Goal: Use online tool/utility: Utilize a website feature to perform a specific function

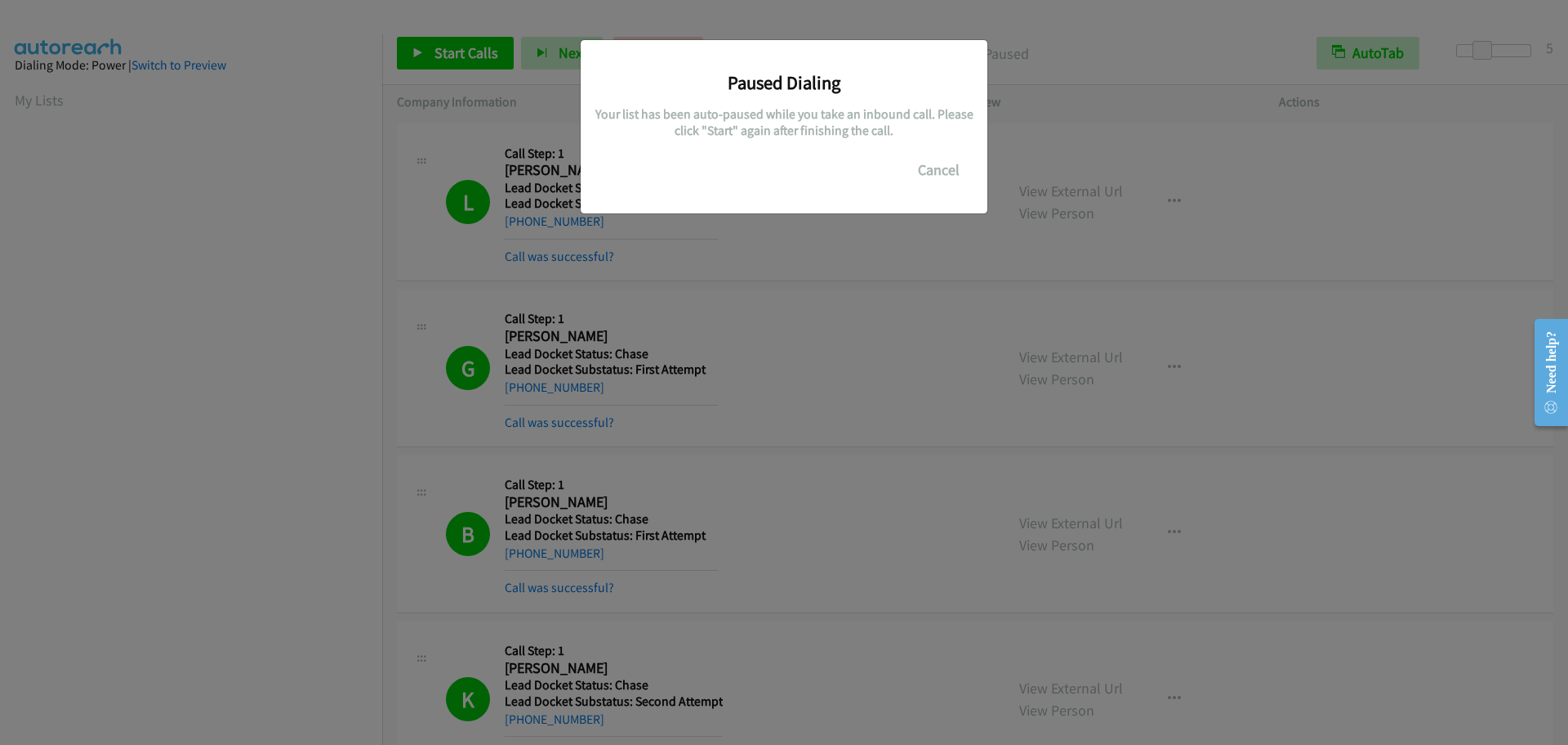
scroll to position [172, 0]
click at [936, 166] on button "Cancel" at bounding box center [939, 169] width 73 height 33
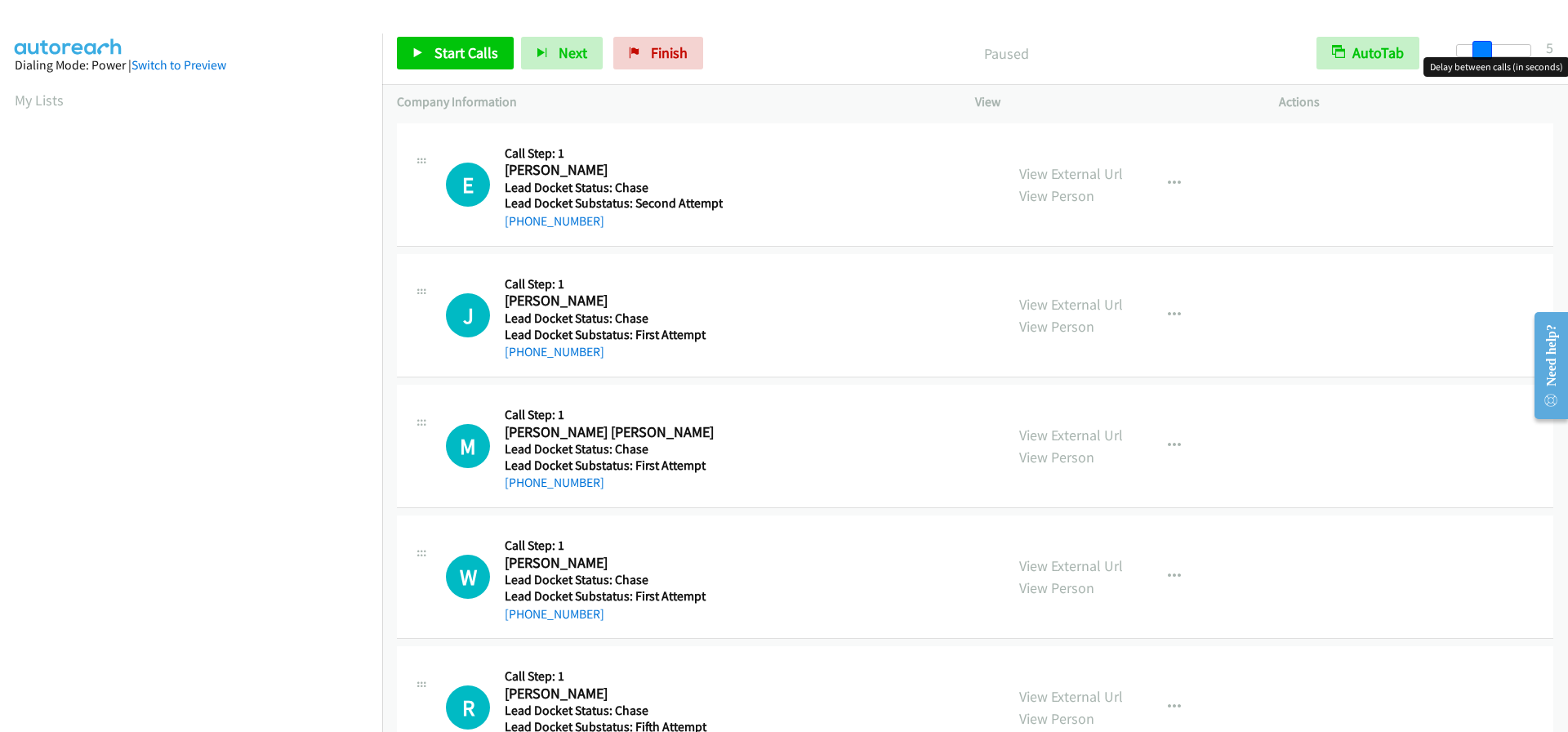
drag, startPoint x: 1455, startPoint y: 54, endPoint x: 1477, endPoint y: 53, distance: 22.0
click at [1477, 53] on span at bounding box center [1482, 51] width 20 height 20
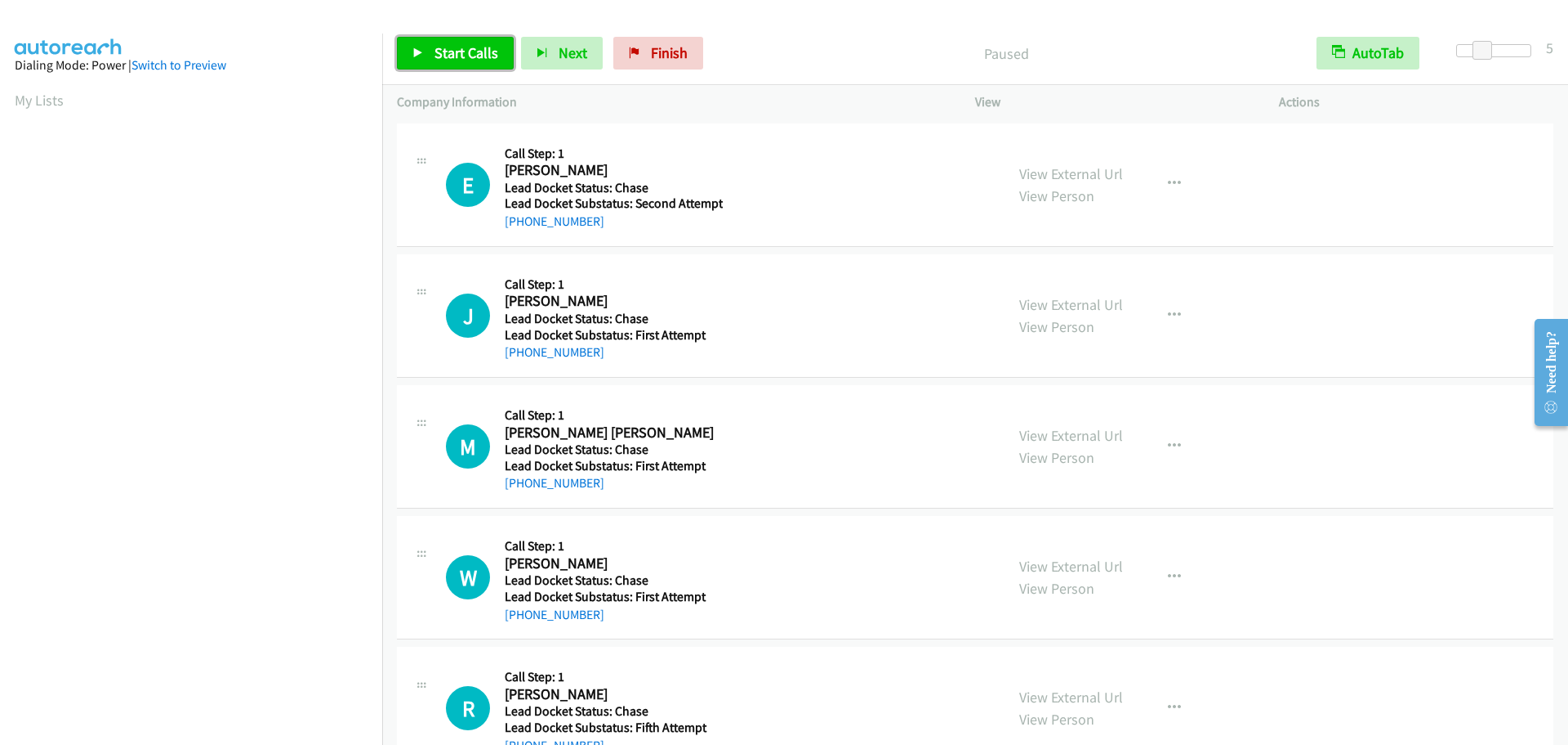
click at [470, 53] on span "Start Calls" at bounding box center [467, 52] width 64 height 19
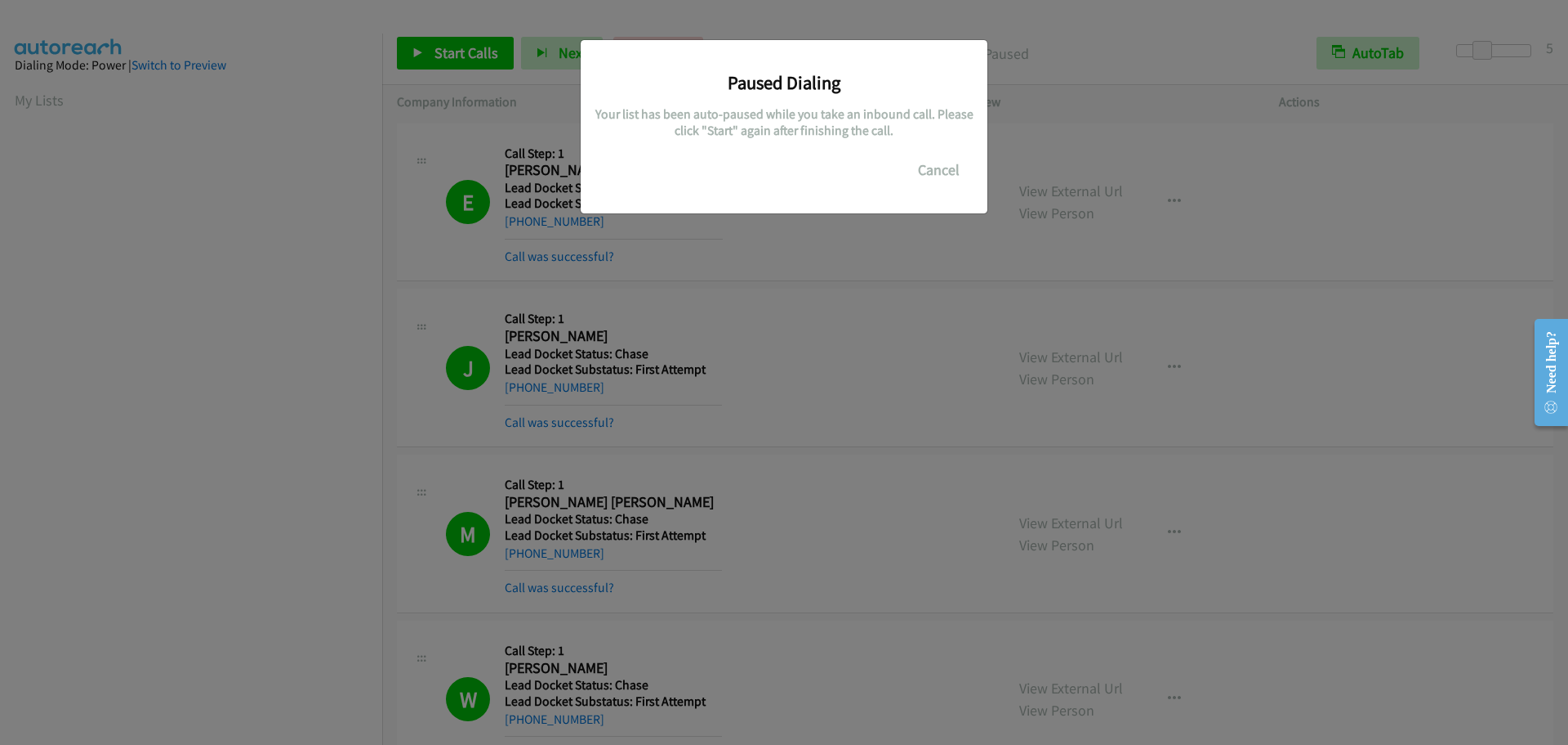
scroll to position [172, 0]
click at [931, 171] on button "Cancel" at bounding box center [939, 169] width 73 height 33
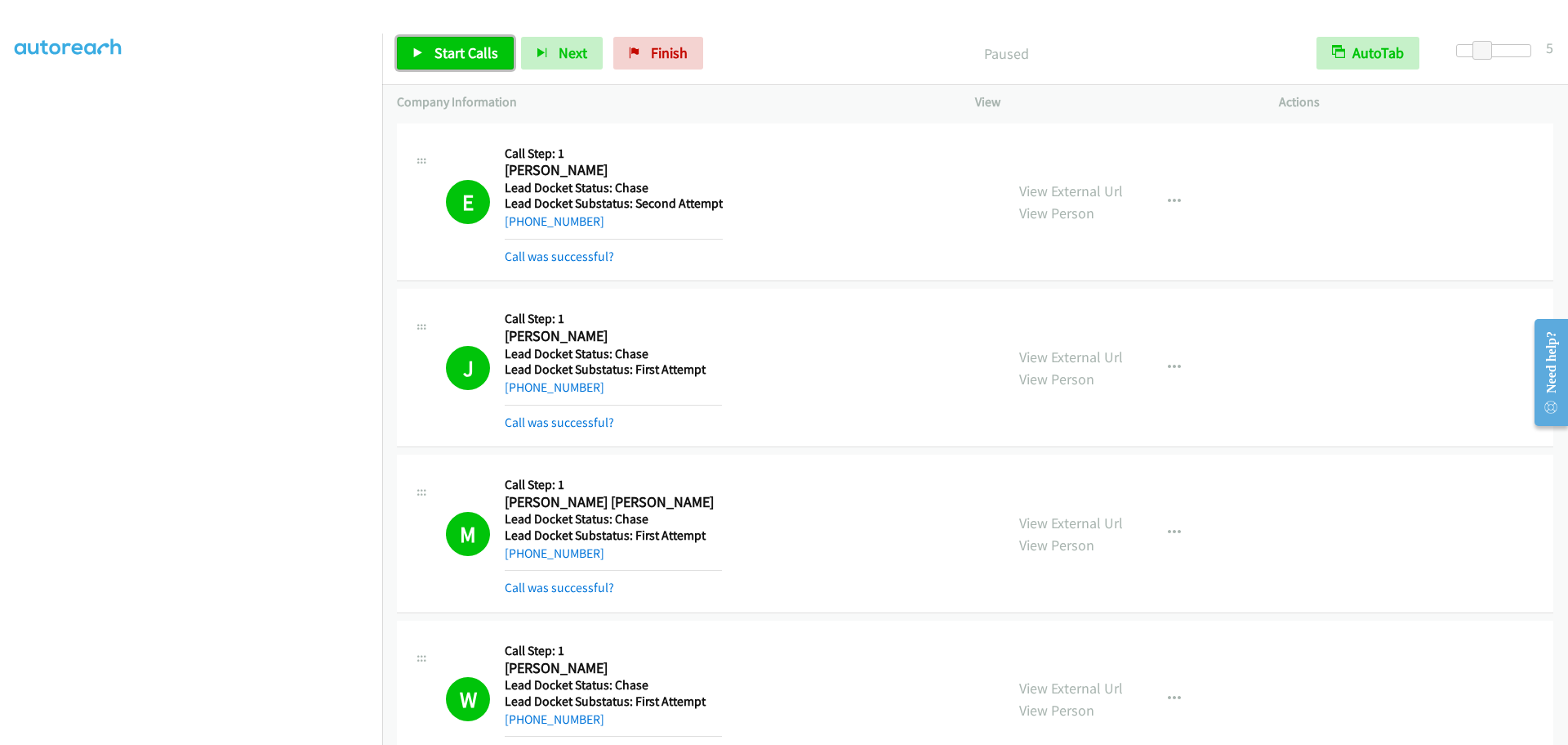
click at [453, 54] on span "Start Calls" at bounding box center [467, 52] width 64 height 19
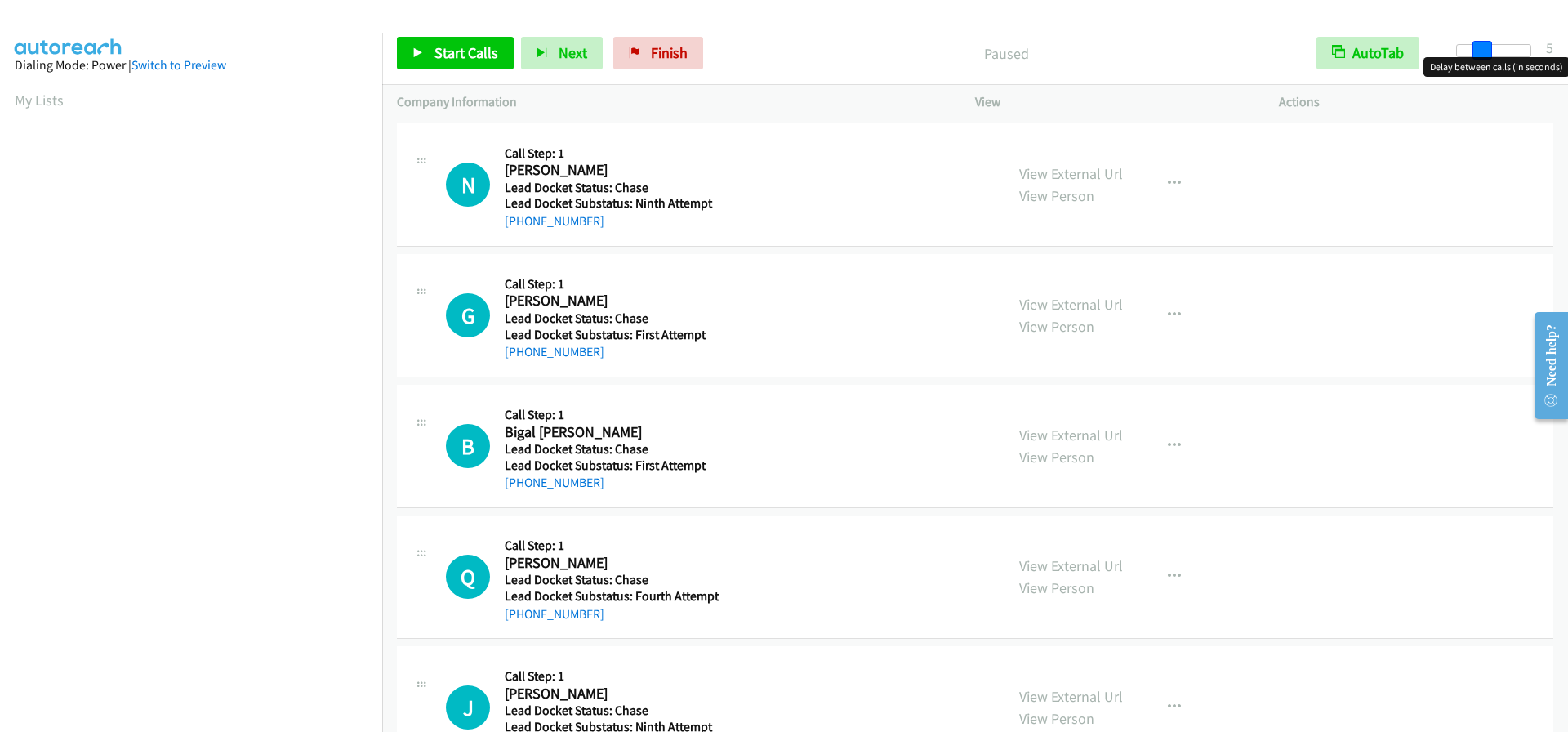
drag, startPoint x: 1460, startPoint y: 50, endPoint x: 1485, endPoint y: 48, distance: 25.1
click at [1485, 48] on span at bounding box center [1482, 51] width 20 height 20
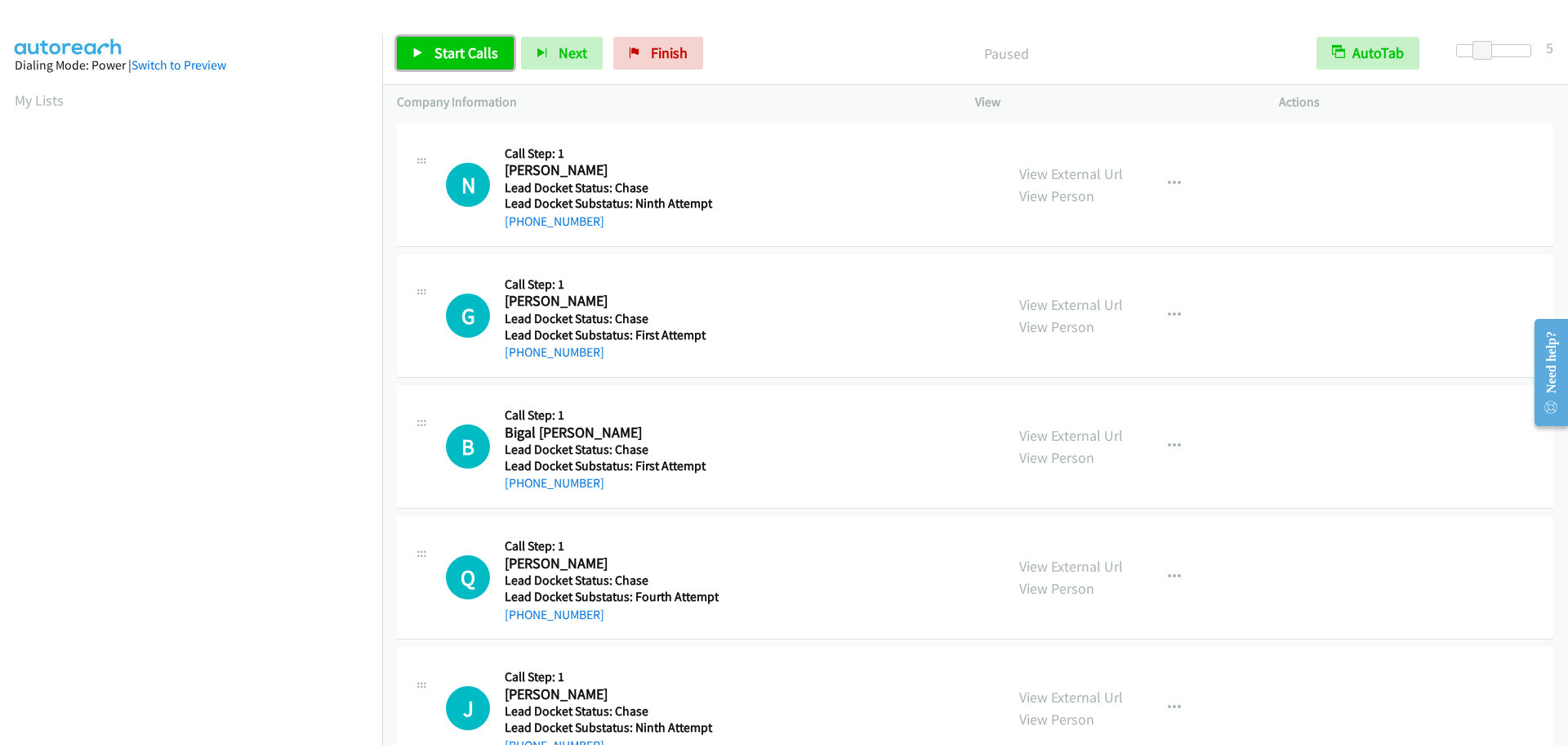
click at [464, 41] on link "Start Calls" at bounding box center [455, 53] width 116 height 33
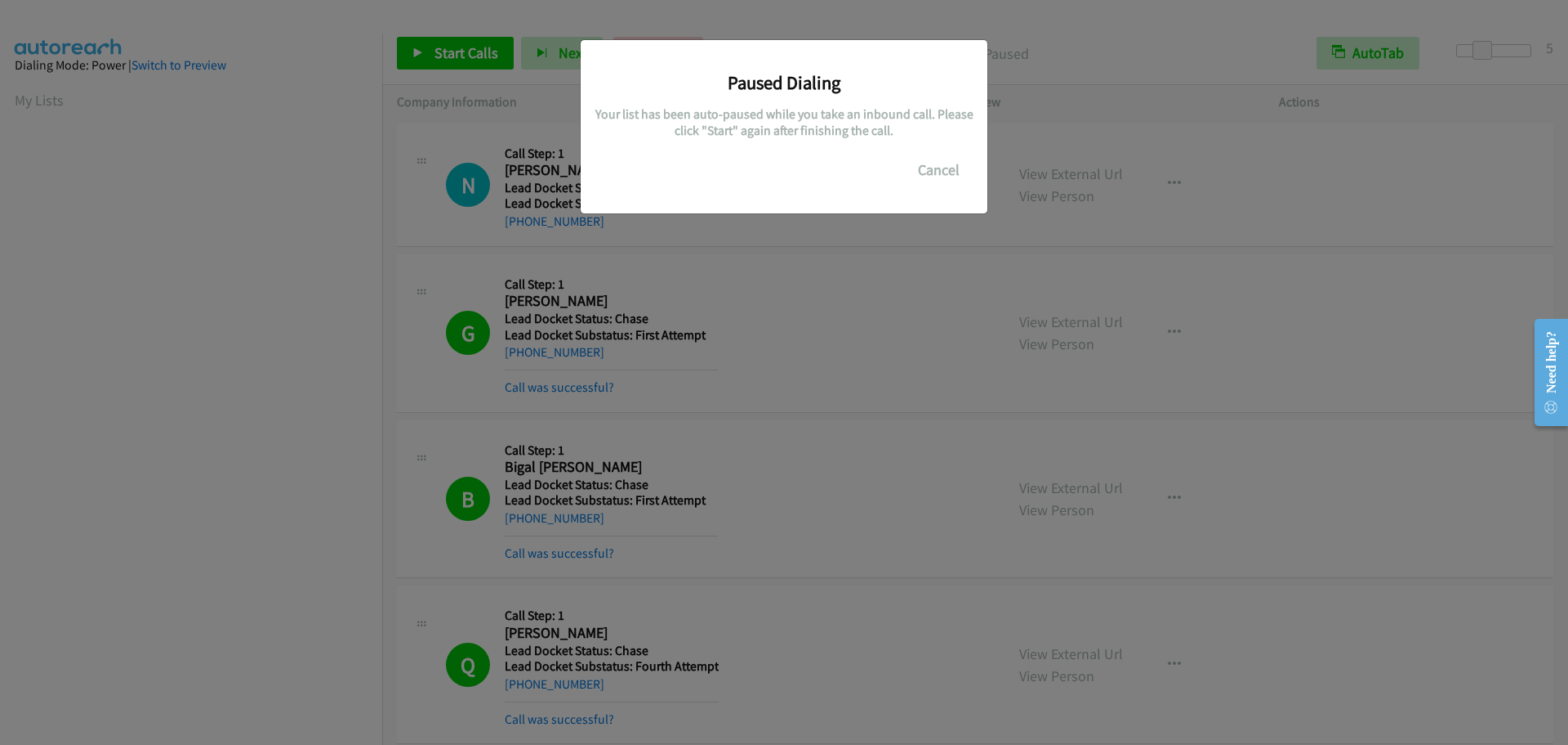
scroll to position [172, 0]
click at [952, 167] on button "Cancel" at bounding box center [939, 169] width 73 height 33
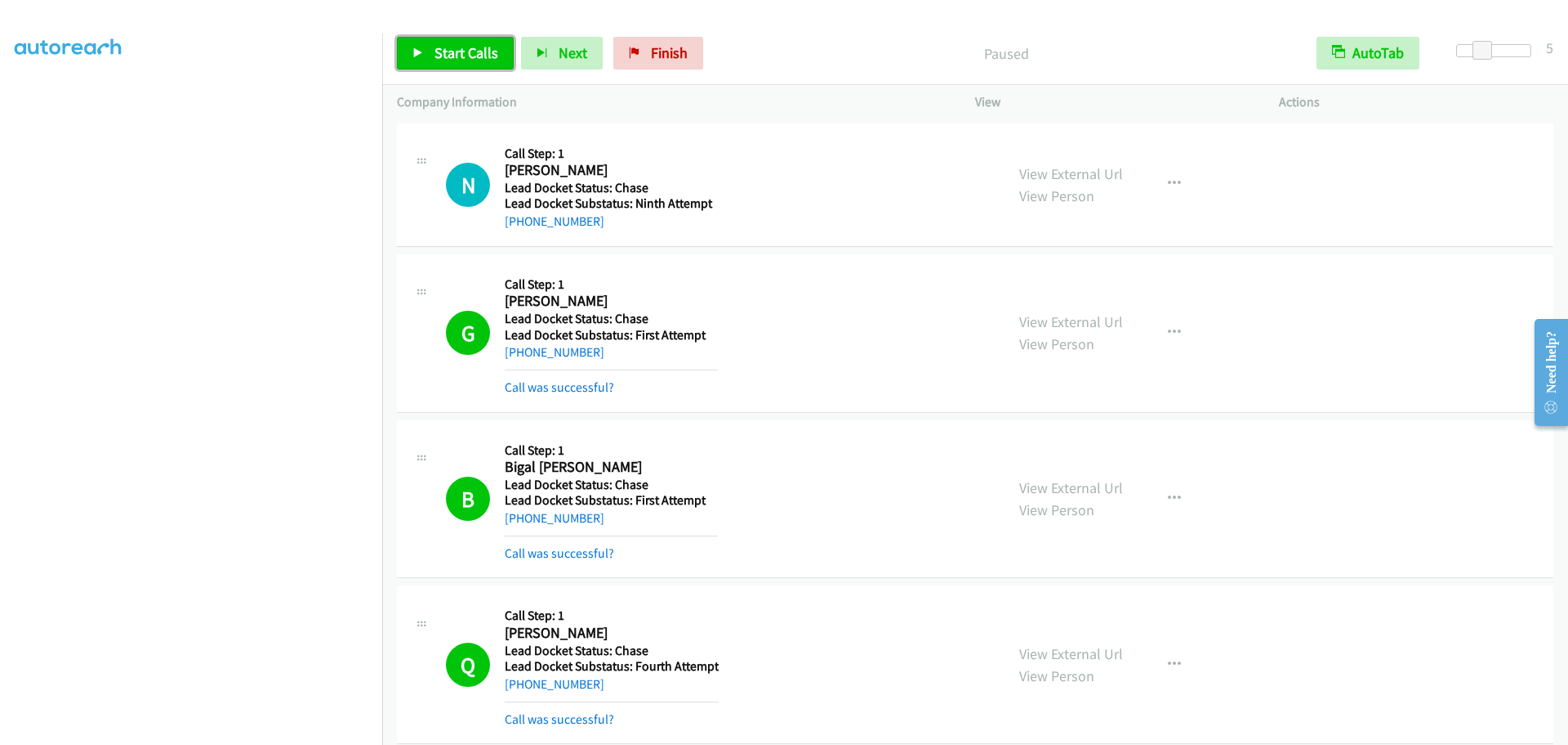
click at [436, 52] on span "Start Calls" at bounding box center [467, 52] width 64 height 19
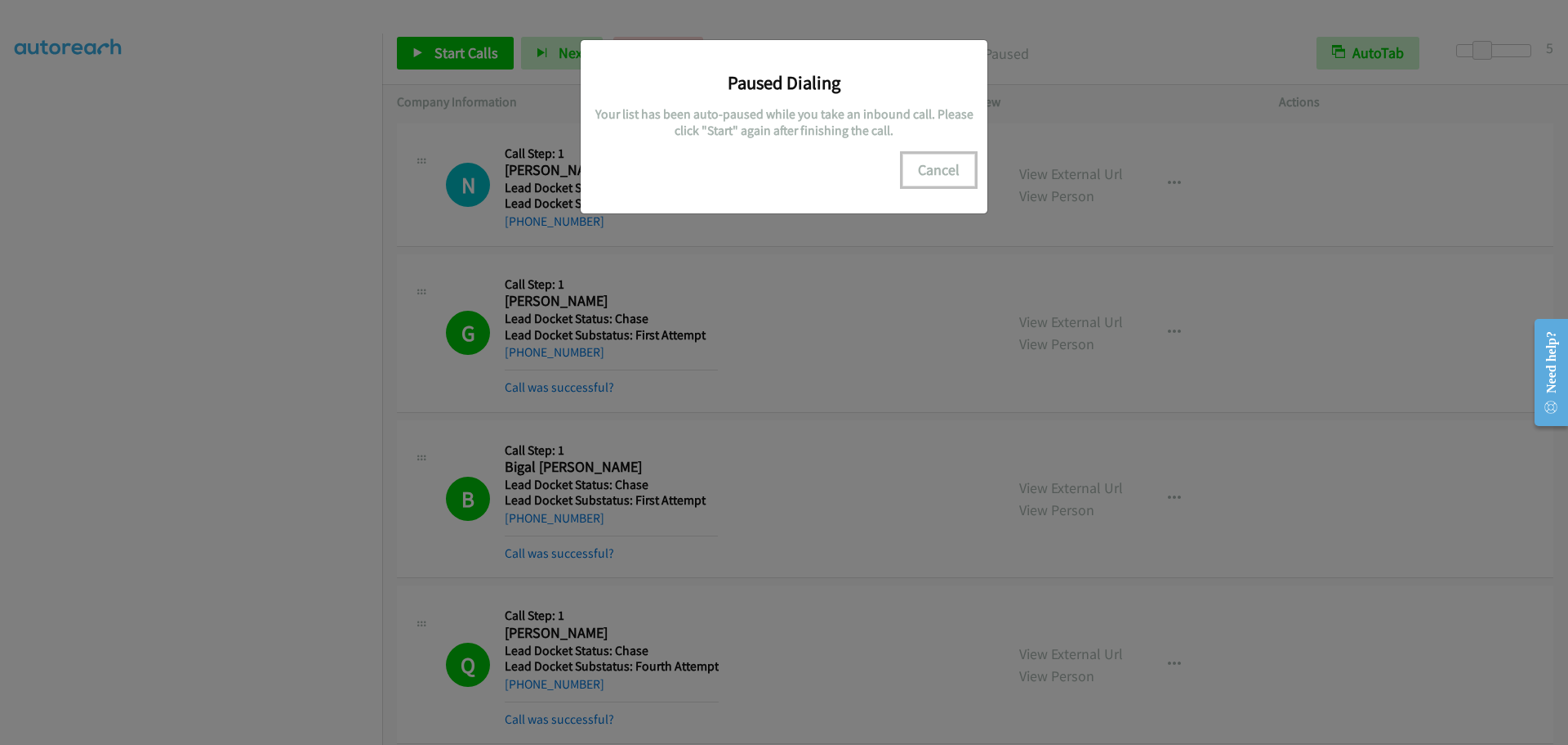
click at [942, 169] on button "Cancel" at bounding box center [939, 169] width 73 height 33
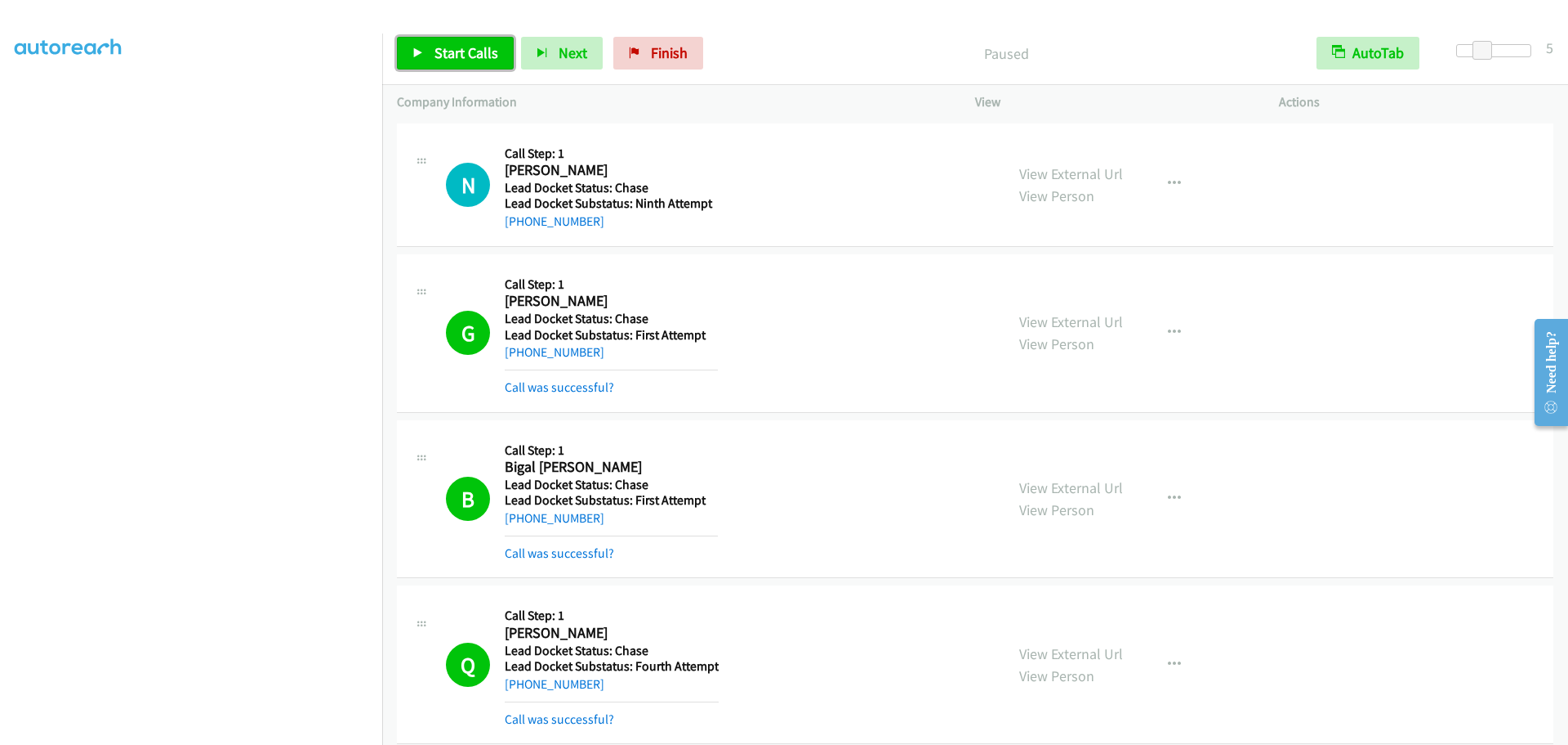
click at [463, 53] on span "Start Calls" at bounding box center [467, 52] width 64 height 19
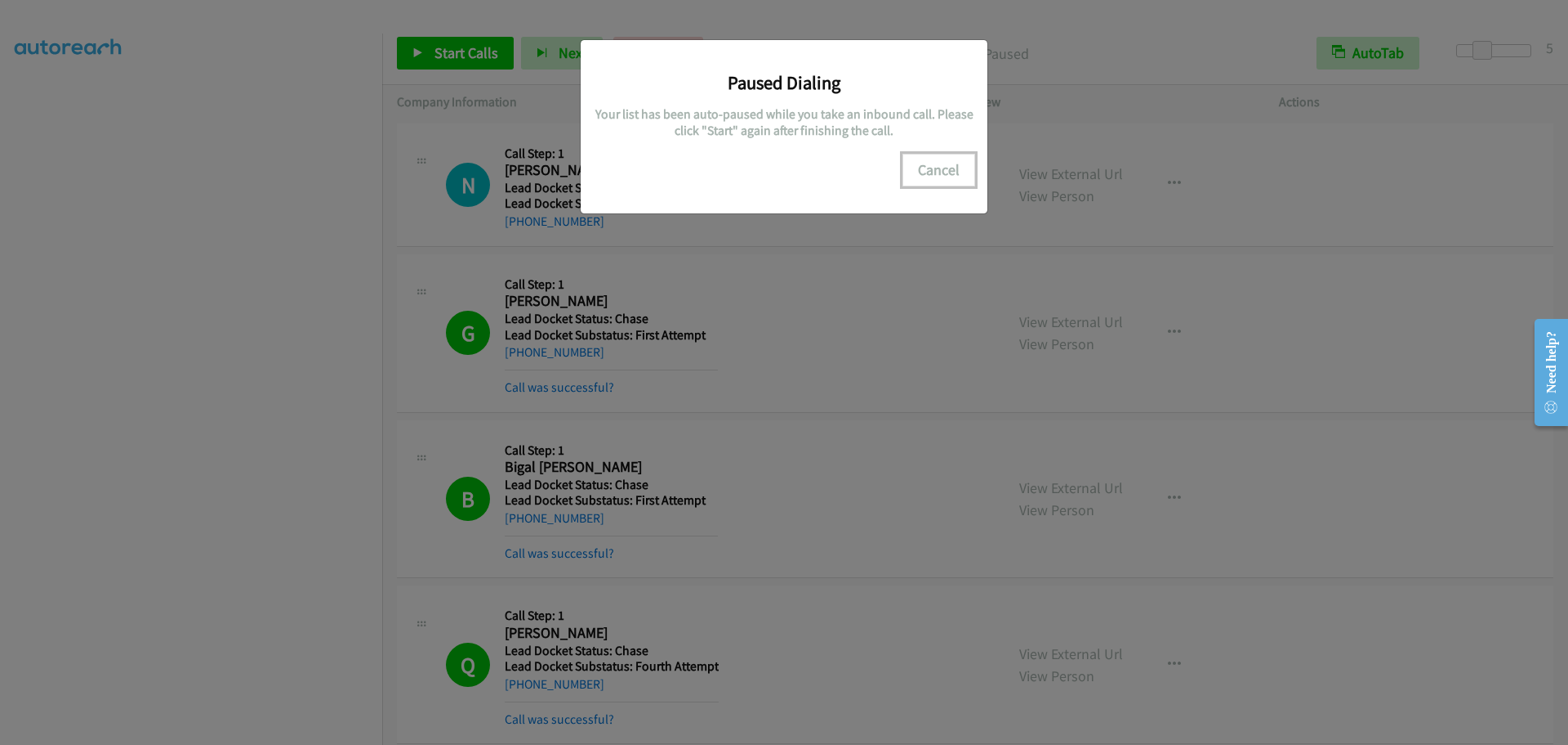
click at [945, 173] on button "Cancel" at bounding box center [939, 169] width 73 height 33
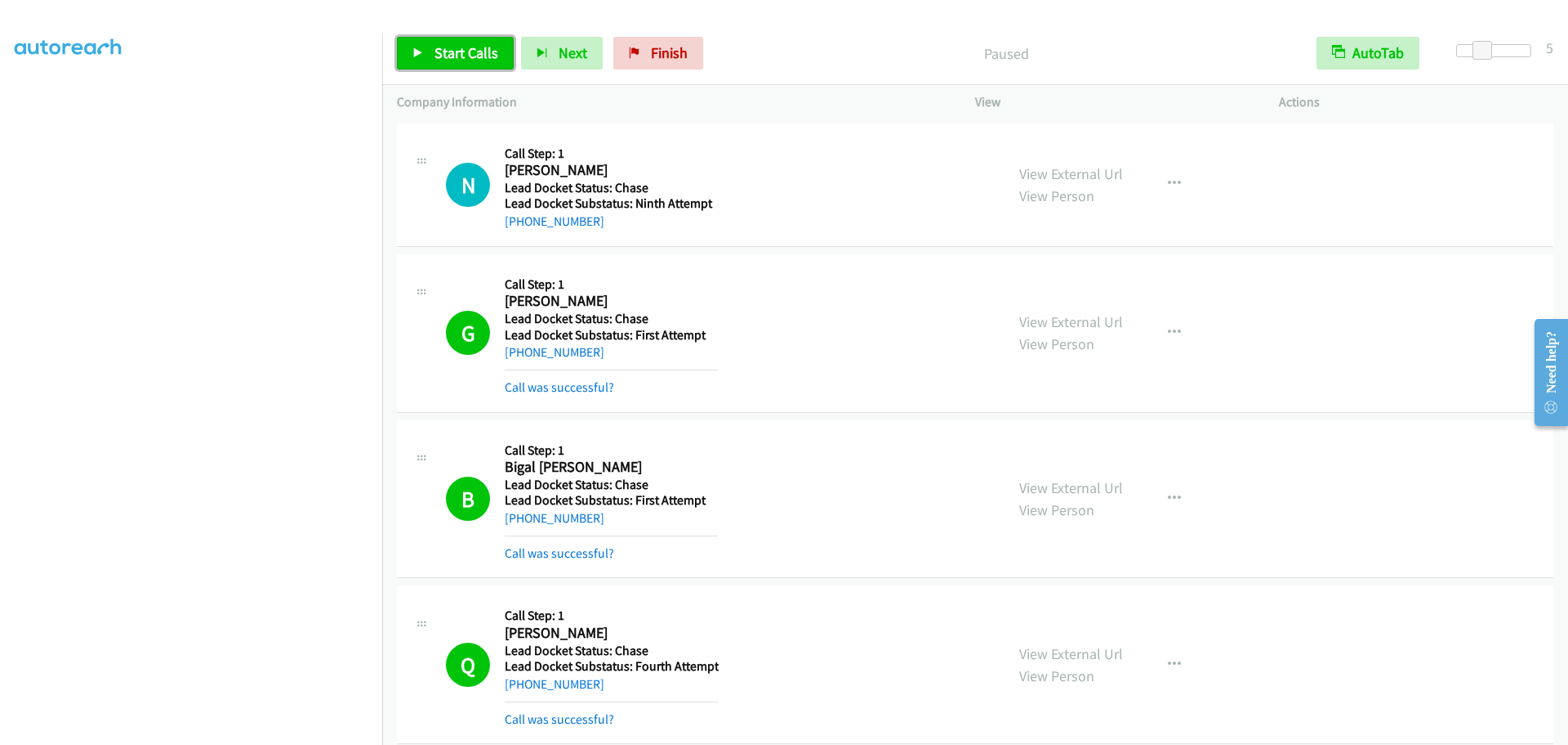
click at [457, 57] on span "Start Calls" at bounding box center [467, 52] width 64 height 19
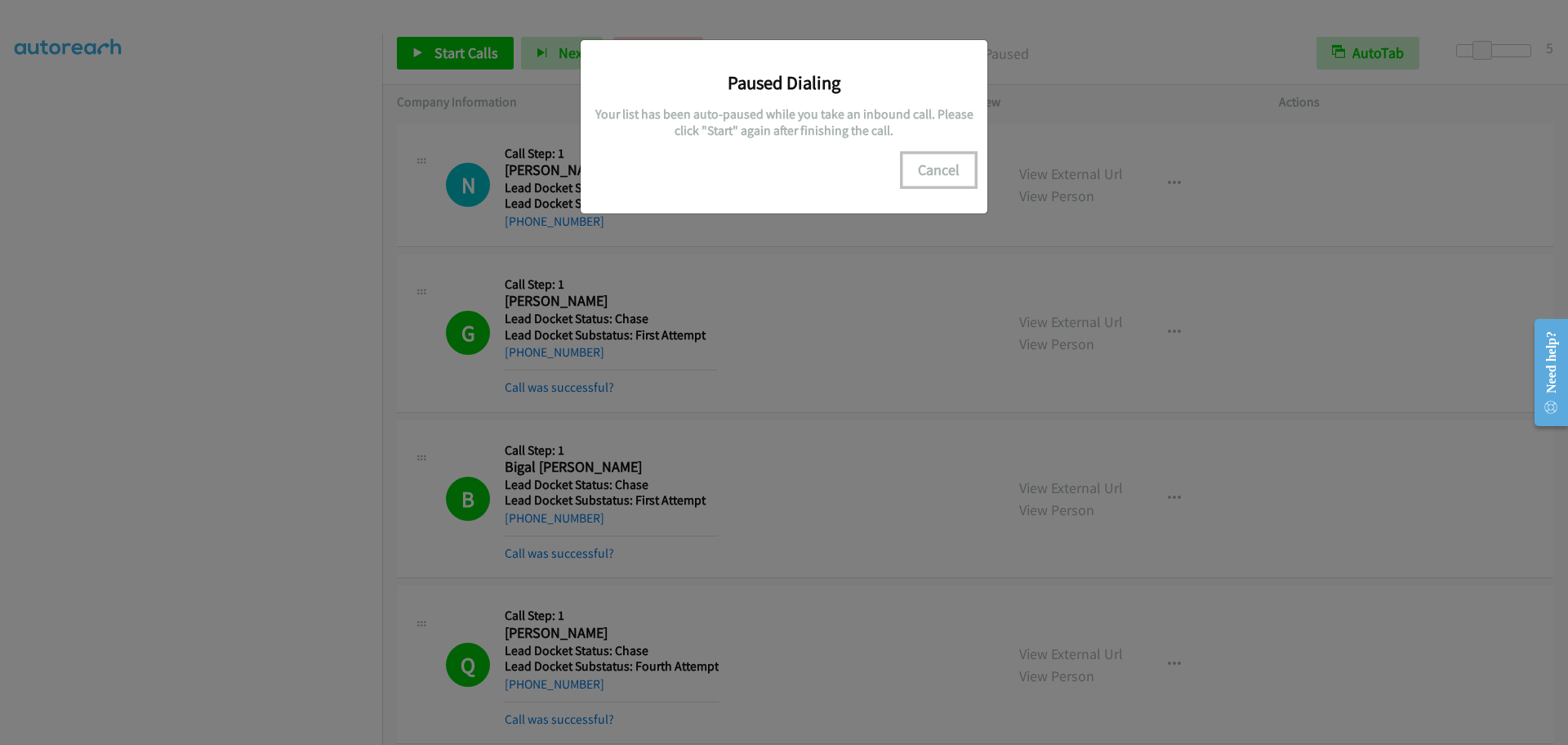
click at [933, 166] on button "Cancel" at bounding box center [939, 169] width 73 height 33
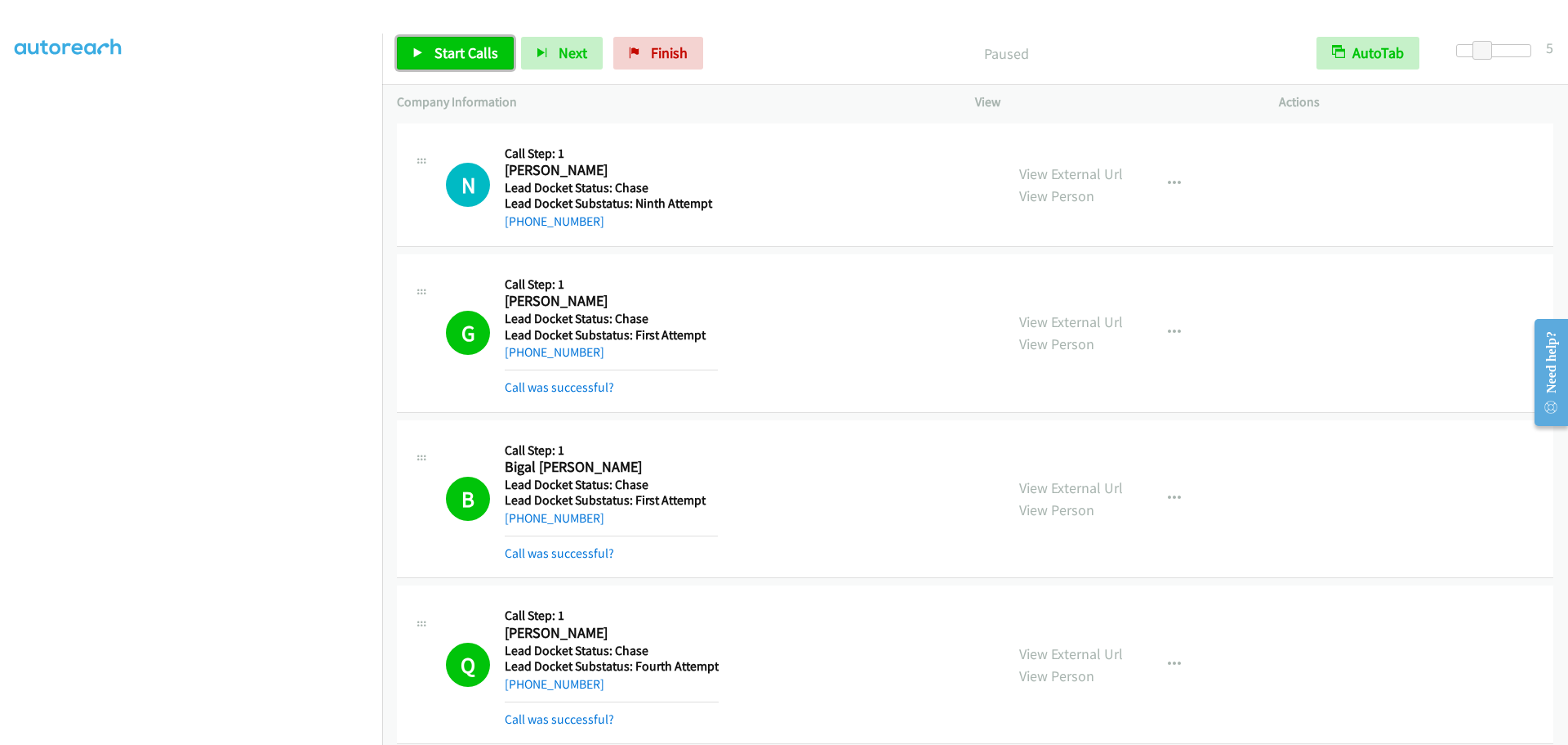
click at [444, 44] on span "Start Calls" at bounding box center [467, 52] width 64 height 19
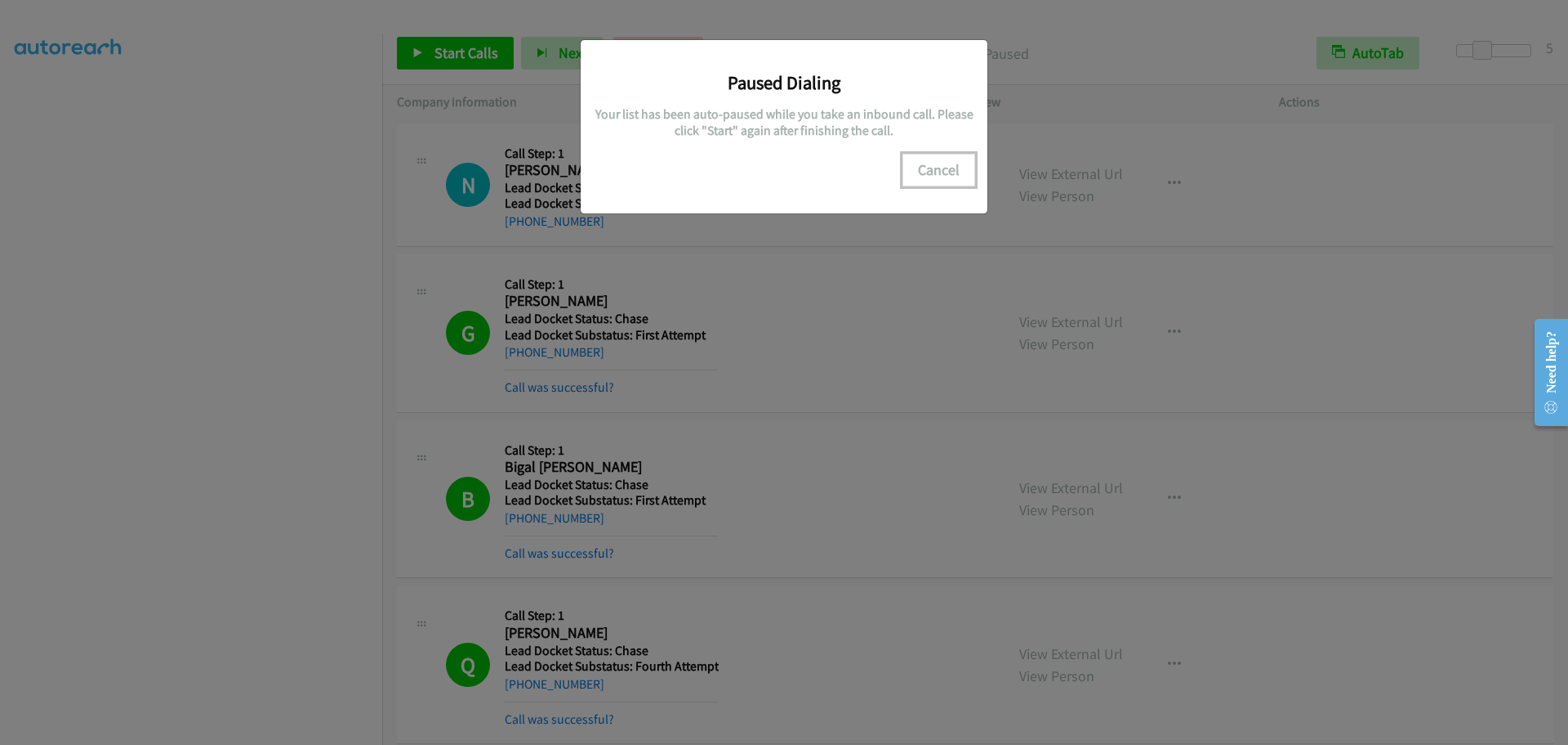
click at [942, 162] on button "Cancel" at bounding box center [939, 169] width 73 height 33
click at [956, 159] on button "Cancel" at bounding box center [939, 169] width 73 height 33
click at [938, 168] on button "Cancel" at bounding box center [939, 169] width 73 height 33
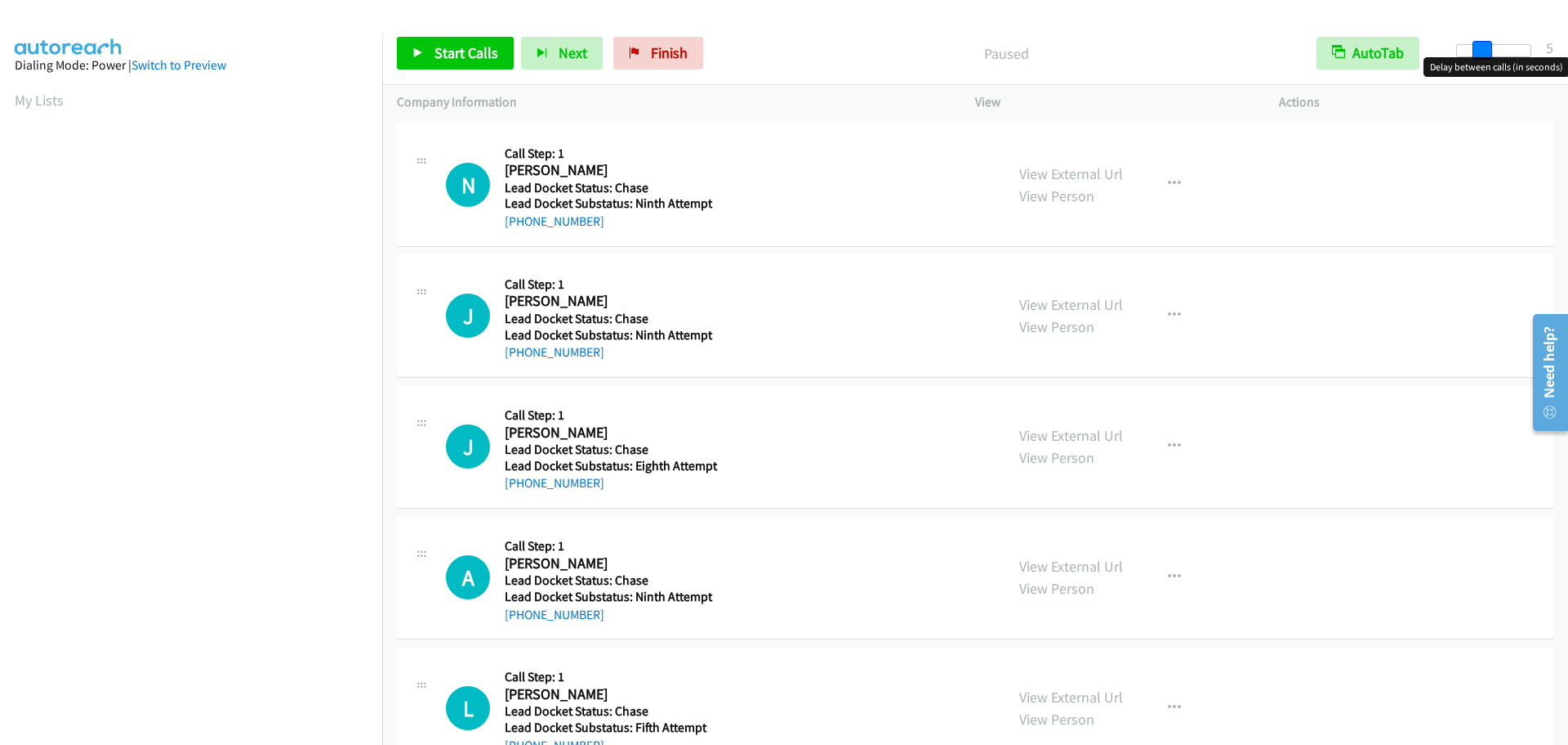
drag, startPoint x: 1457, startPoint y: 52, endPoint x: 1480, endPoint y: 48, distance: 23.3
click at [1480, 48] on main "Start Calls Pause Next Finish Paused AutoTab AutoTab 5 Company Information Info…" at bounding box center [784, 39] width 1568 height 78
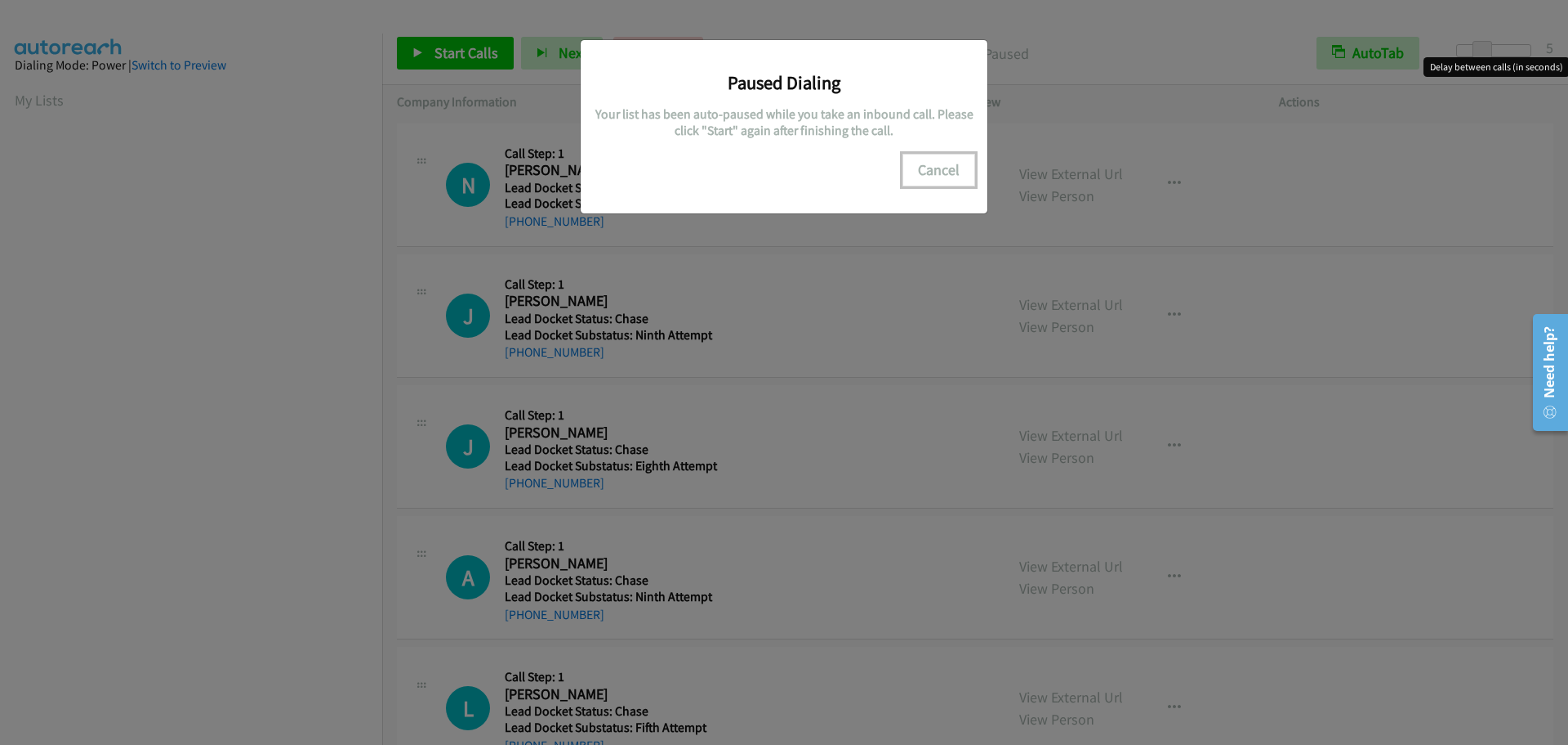
click at [940, 169] on button "Cancel" at bounding box center [939, 169] width 73 height 33
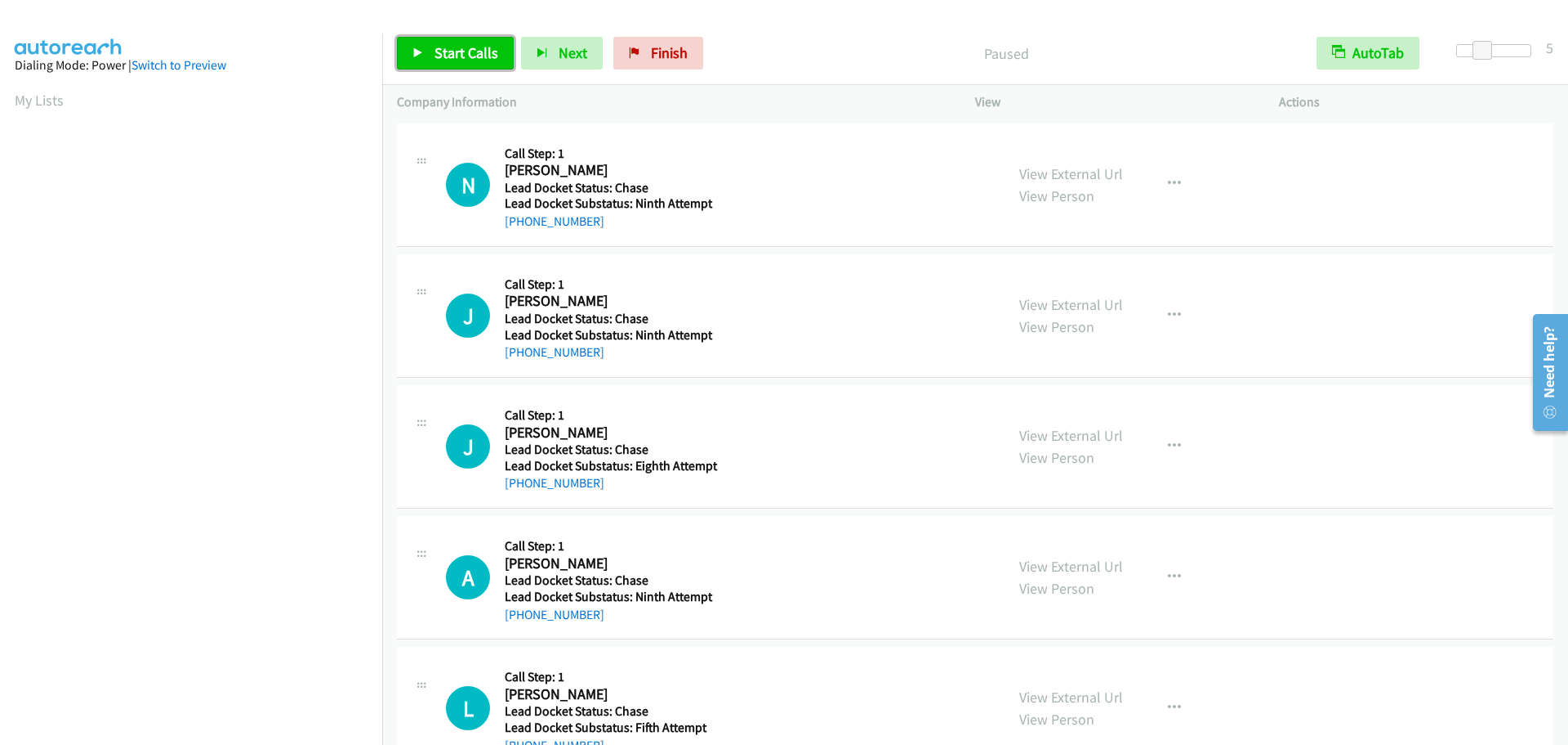
click at [454, 52] on span "Start Calls" at bounding box center [467, 52] width 64 height 19
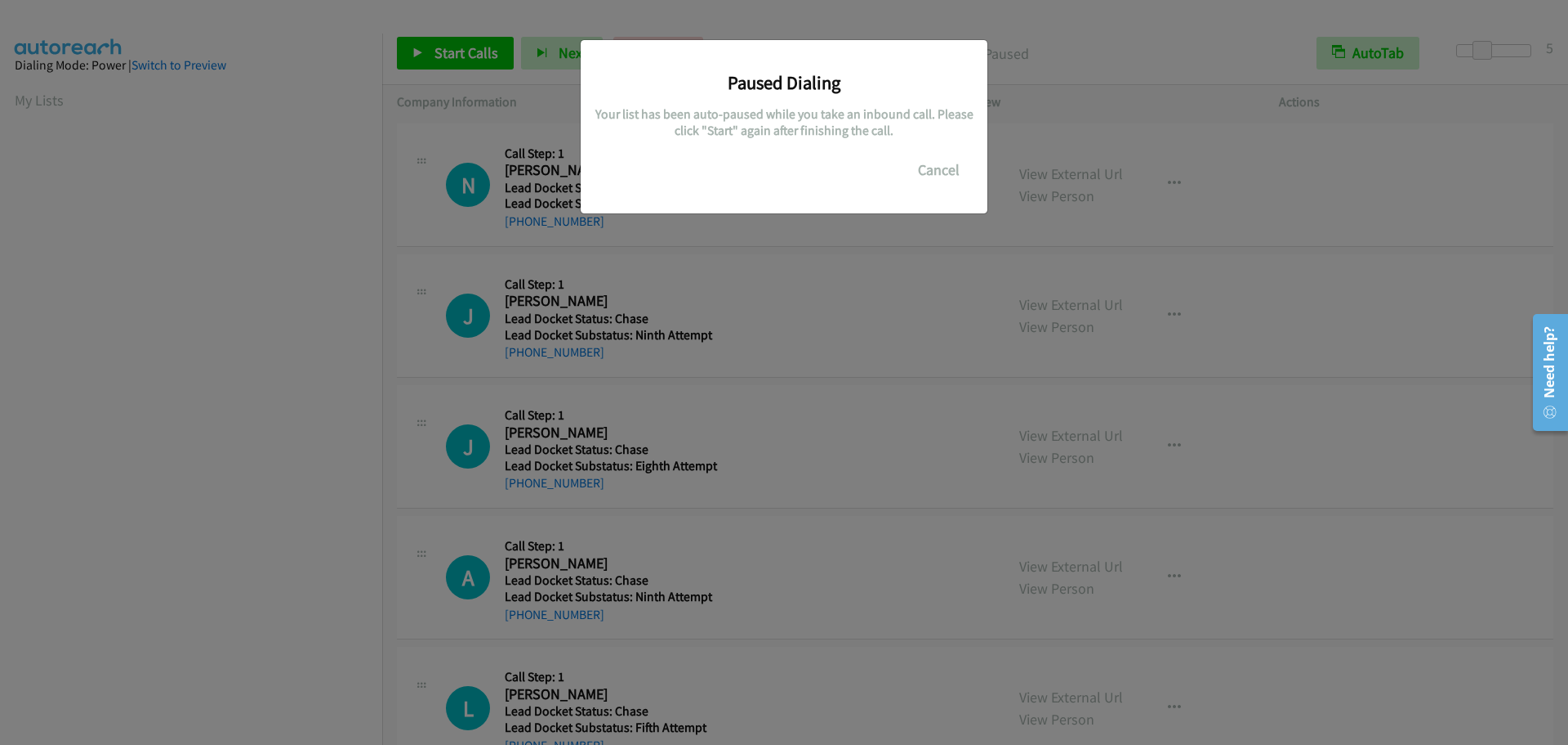
scroll to position [172, 0]
click at [941, 177] on button "Cancel" at bounding box center [939, 169] width 73 height 33
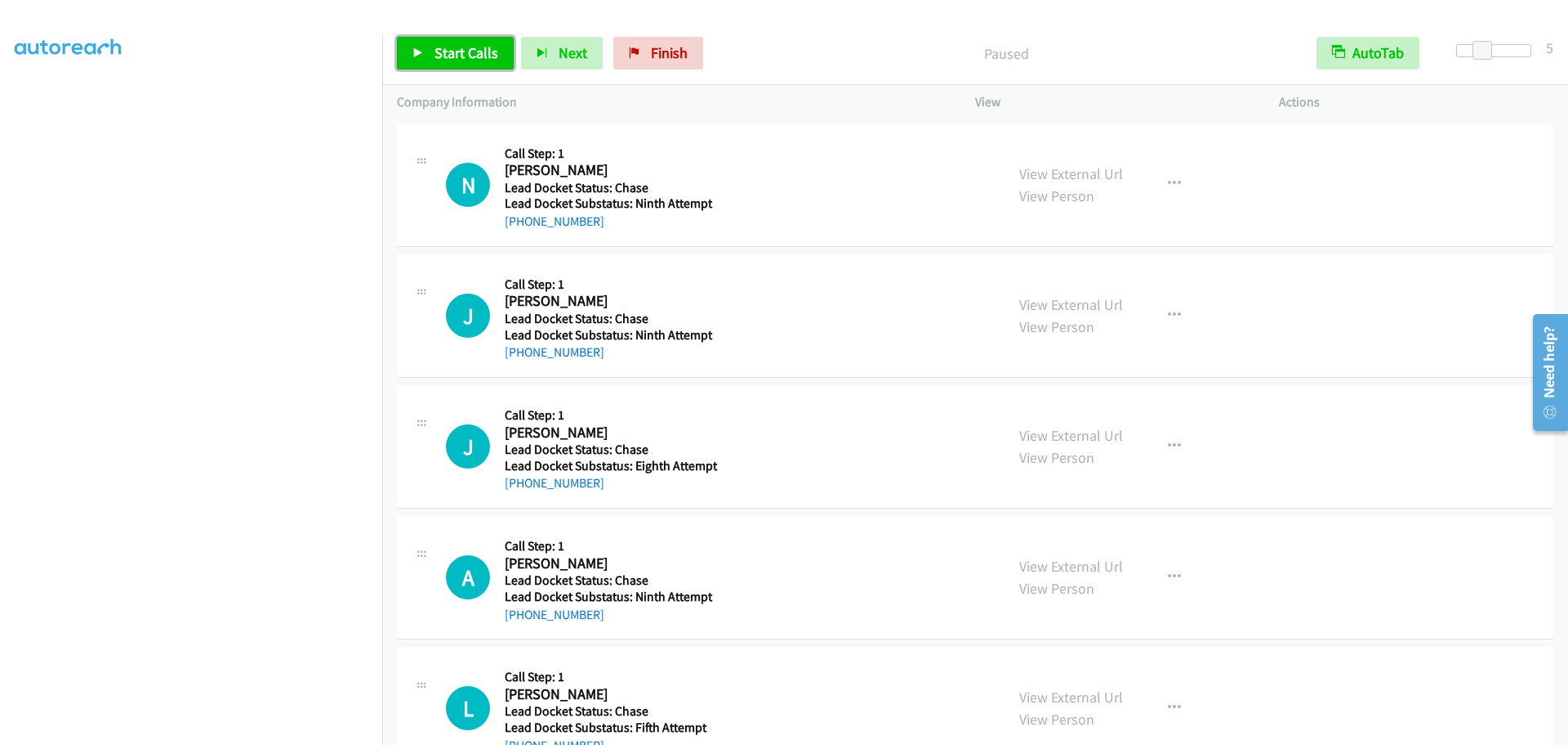
click at [437, 46] on span "Start Calls" at bounding box center [467, 52] width 64 height 19
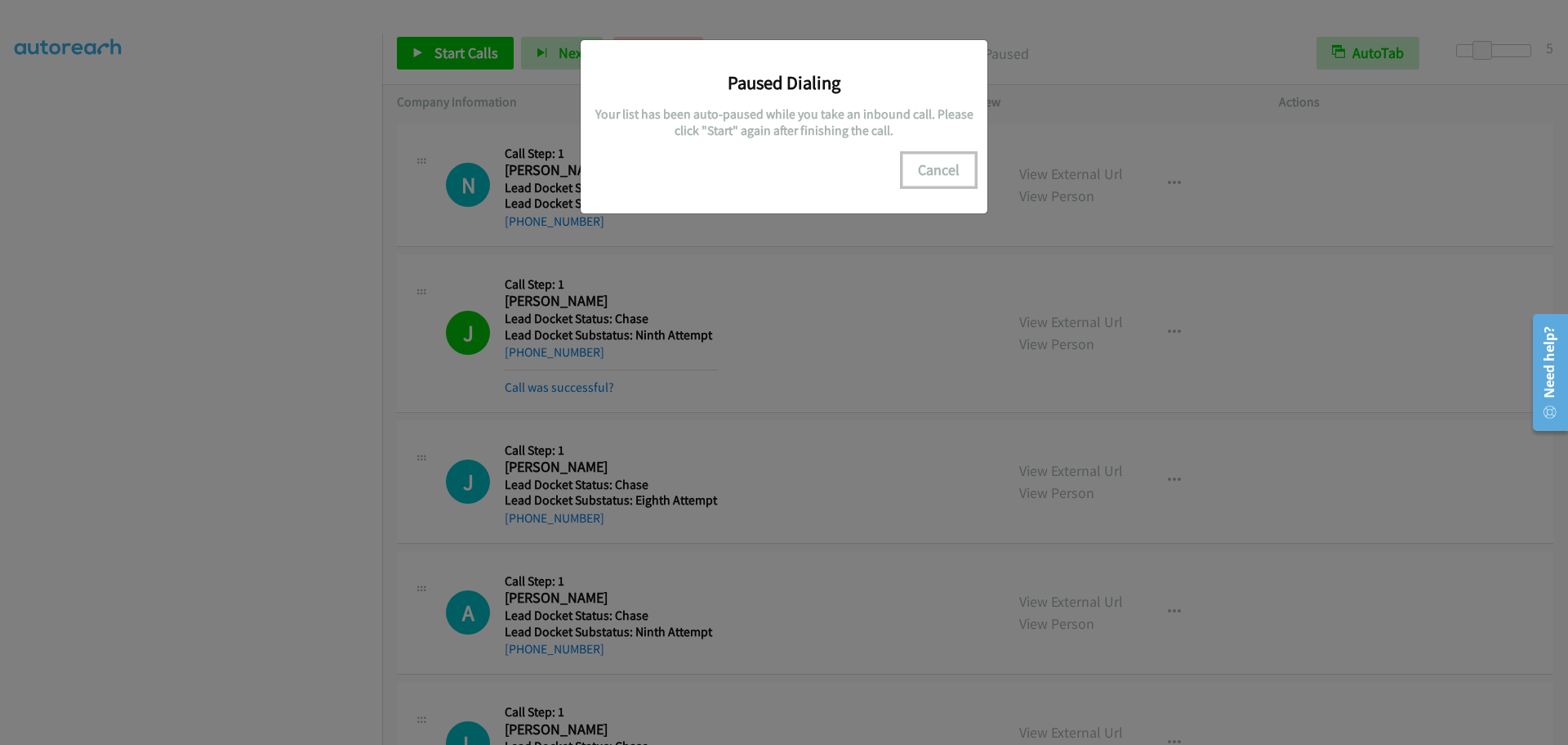
click at [936, 166] on button "Cancel" at bounding box center [939, 169] width 73 height 33
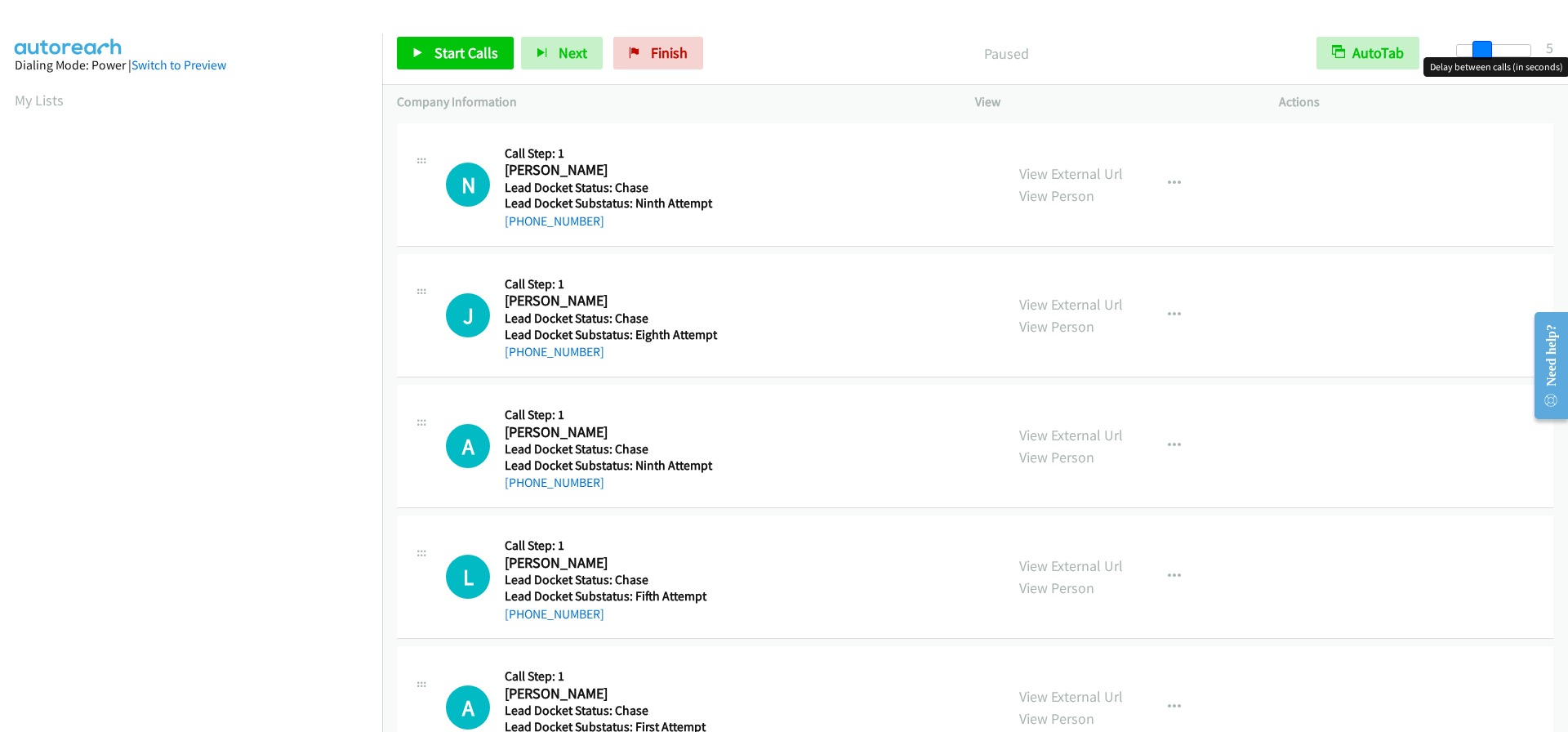
drag, startPoint x: 1456, startPoint y: 55, endPoint x: 1477, endPoint y: 53, distance: 21.1
click at [1477, 53] on span at bounding box center [1482, 51] width 20 height 20
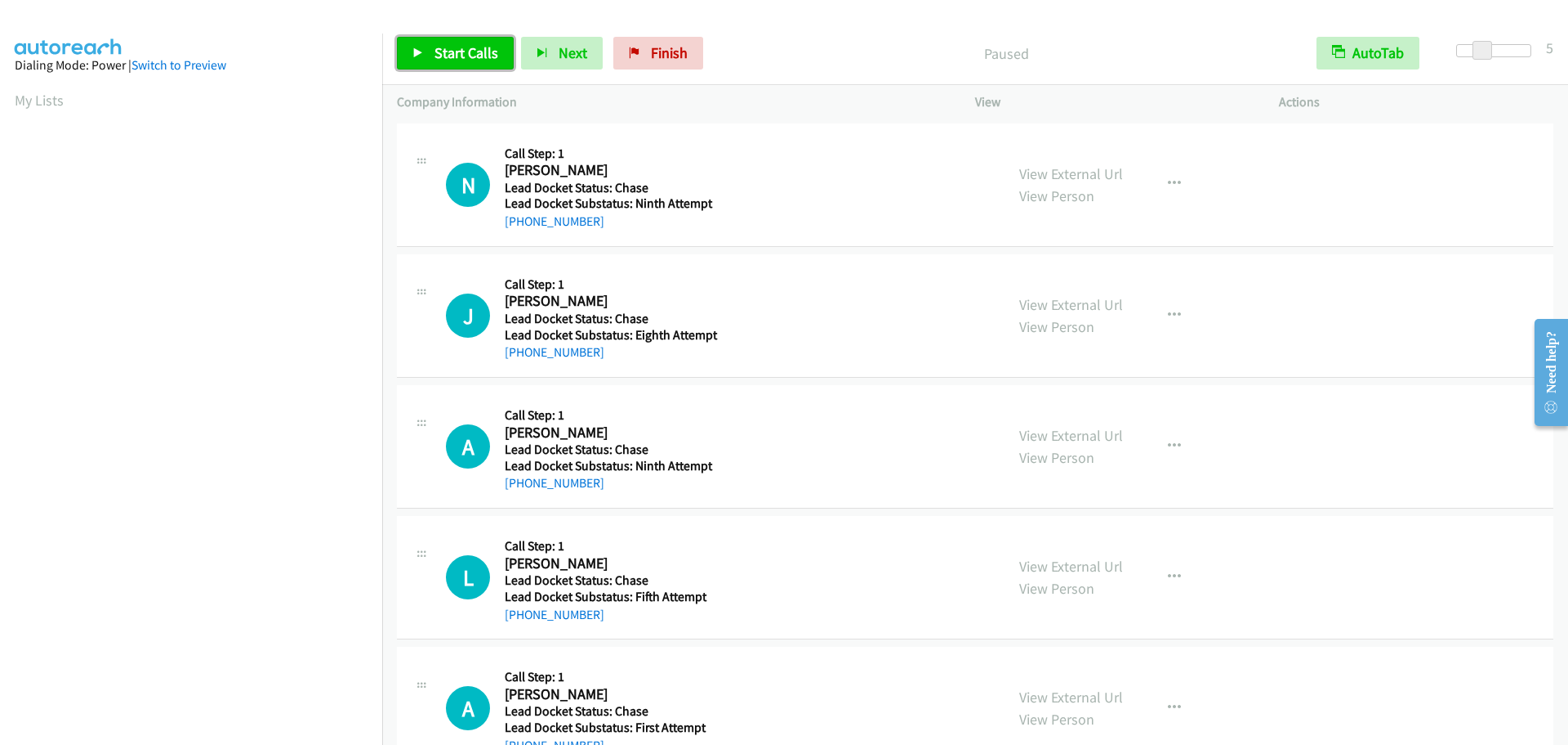
click at [462, 55] on span "Start Calls" at bounding box center [467, 52] width 64 height 19
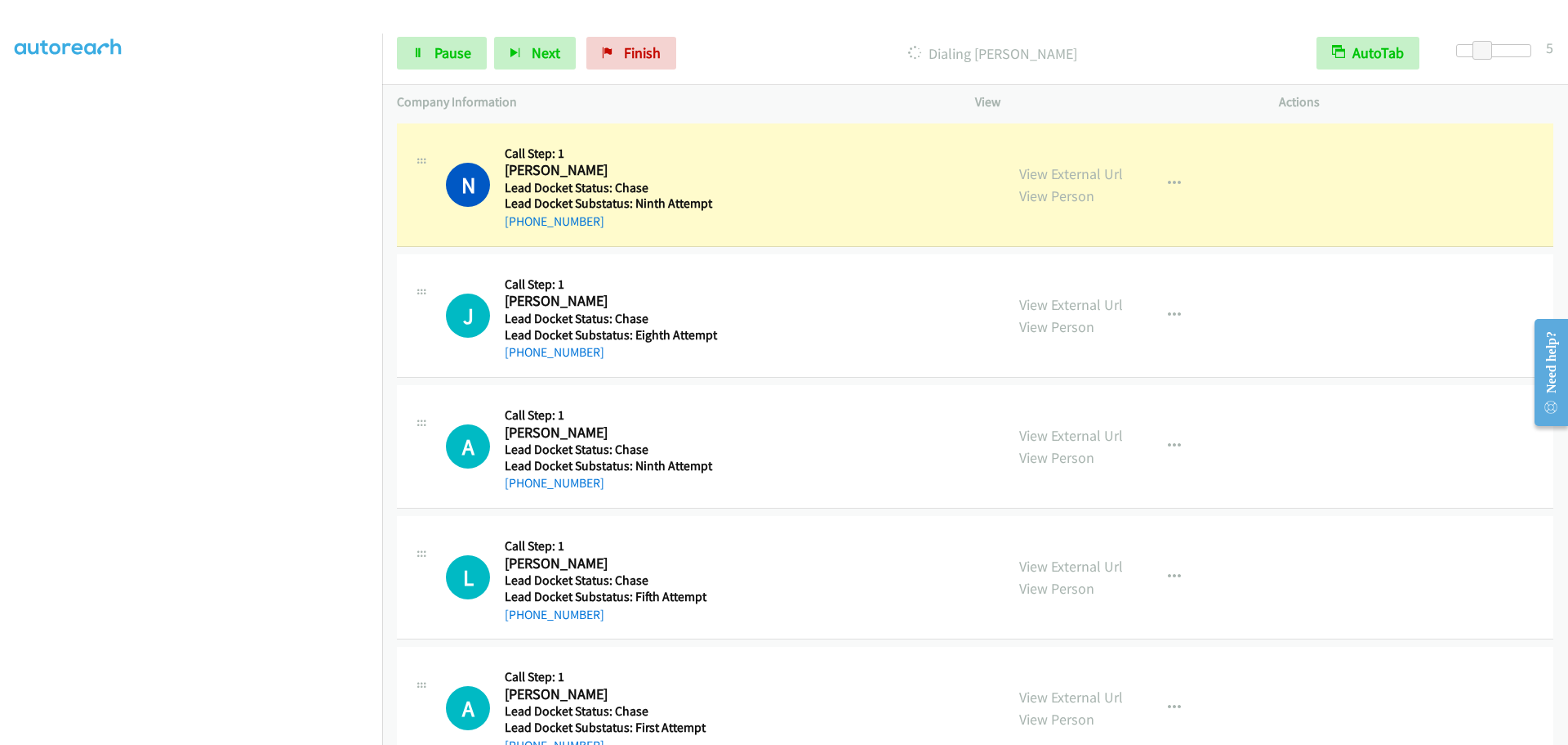
scroll to position [171, 0]
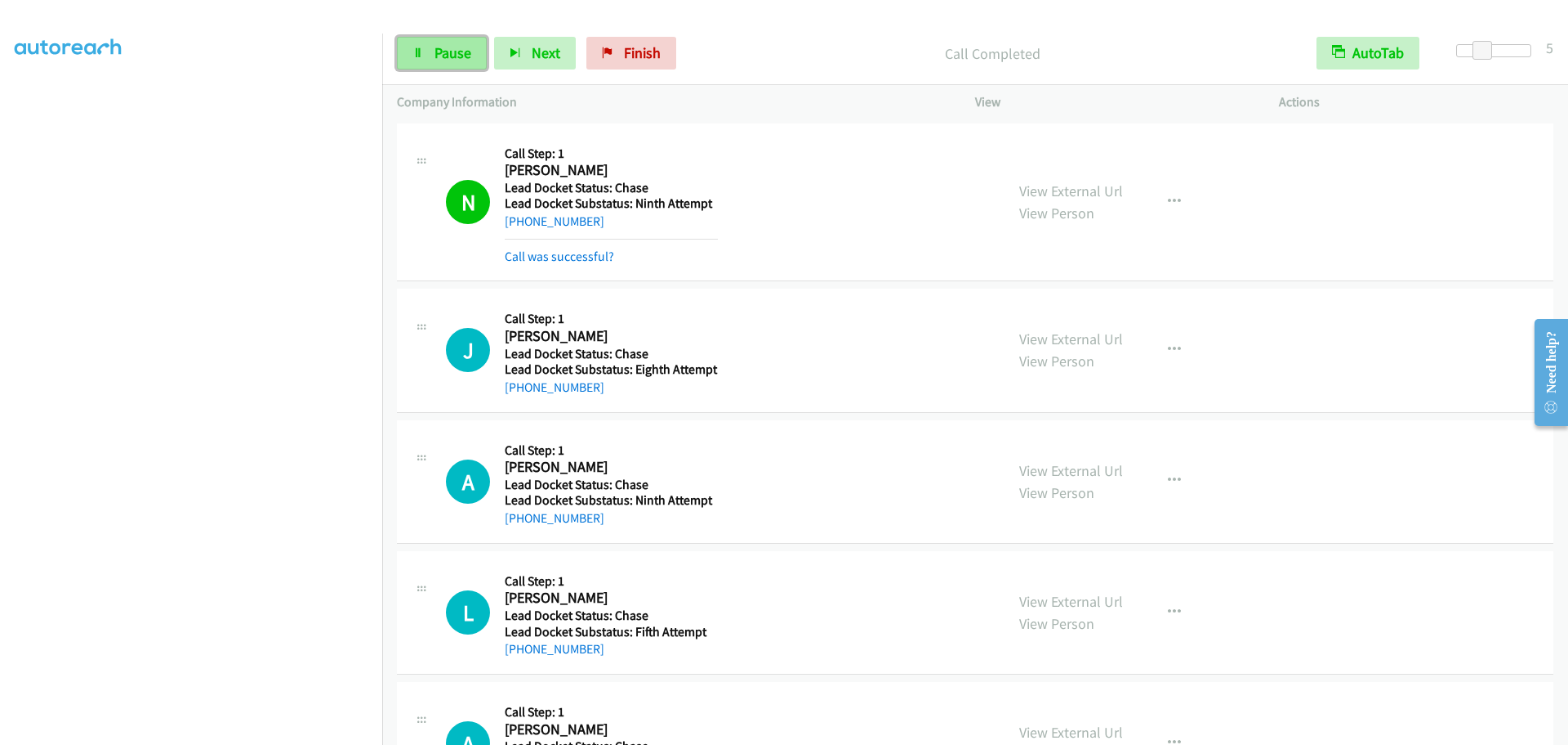
click at [445, 59] on span "Pause" at bounding box center [453, 52] width 37 height 19
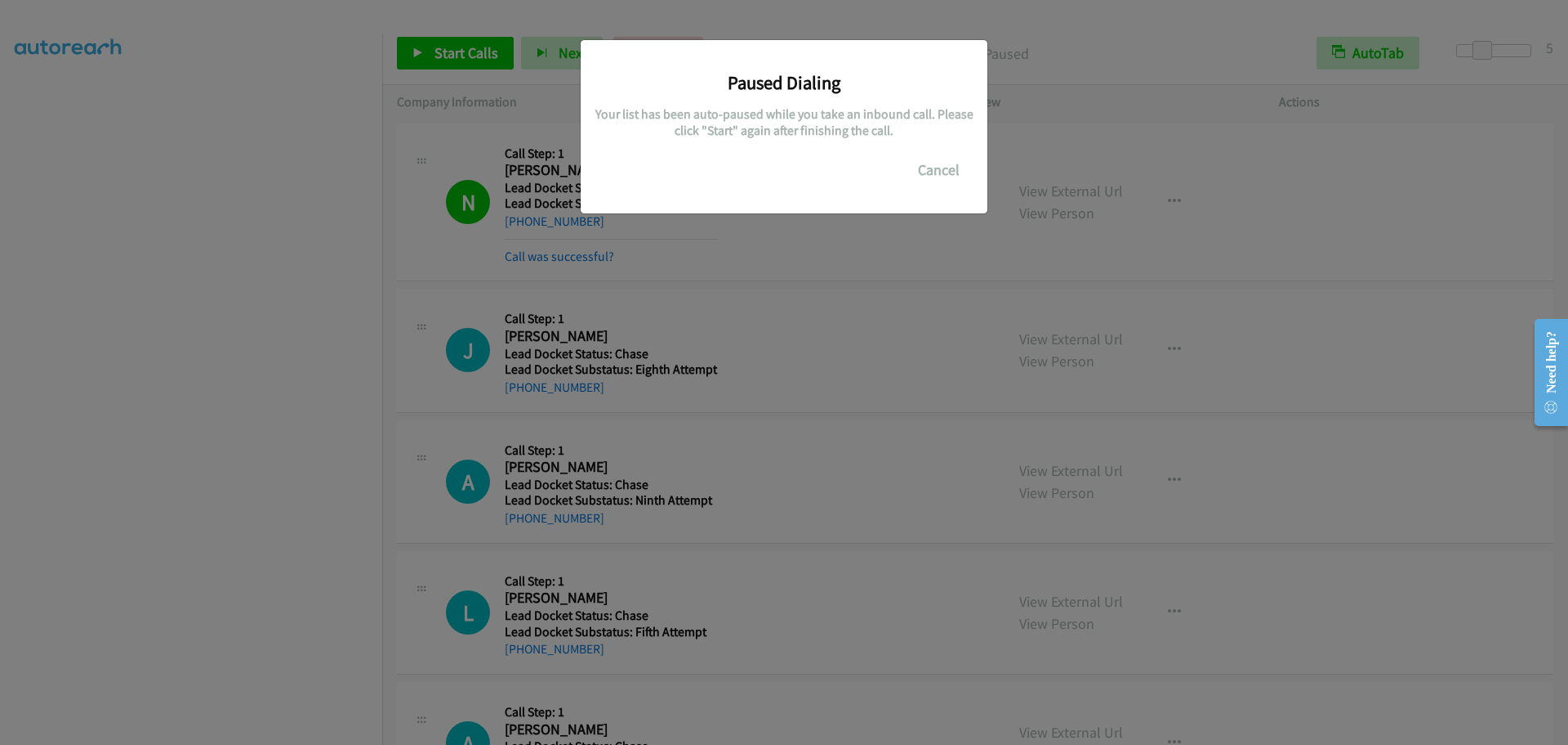
click at [446, 53] on div "Paused Dialing Your list has been auto-paused while you take an inbound call. P…" at bounding box center [784, 379] width 1568 height 730
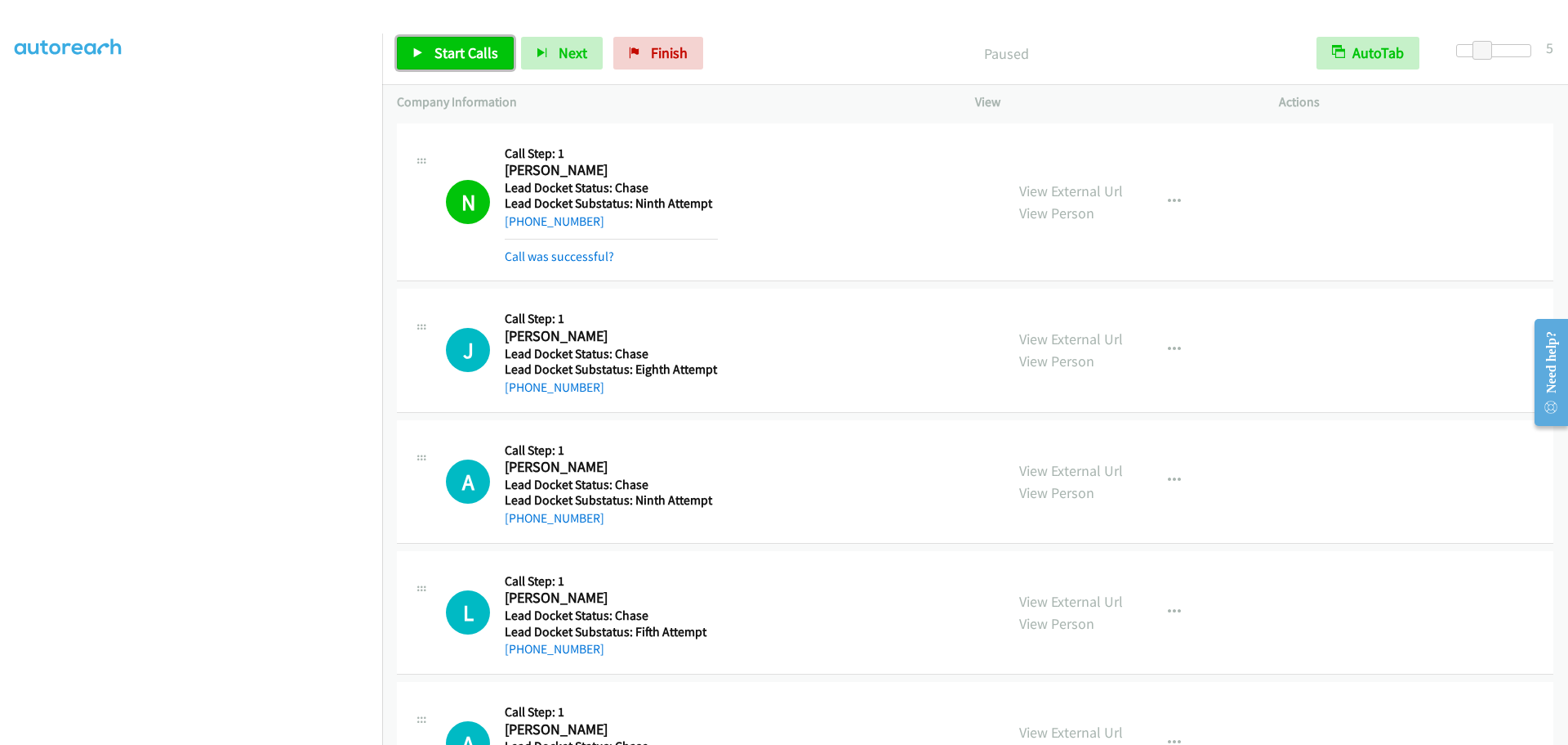
click at [433, 50] on link "Start Calls" at bounding box center [455, 53] width 116 height 33
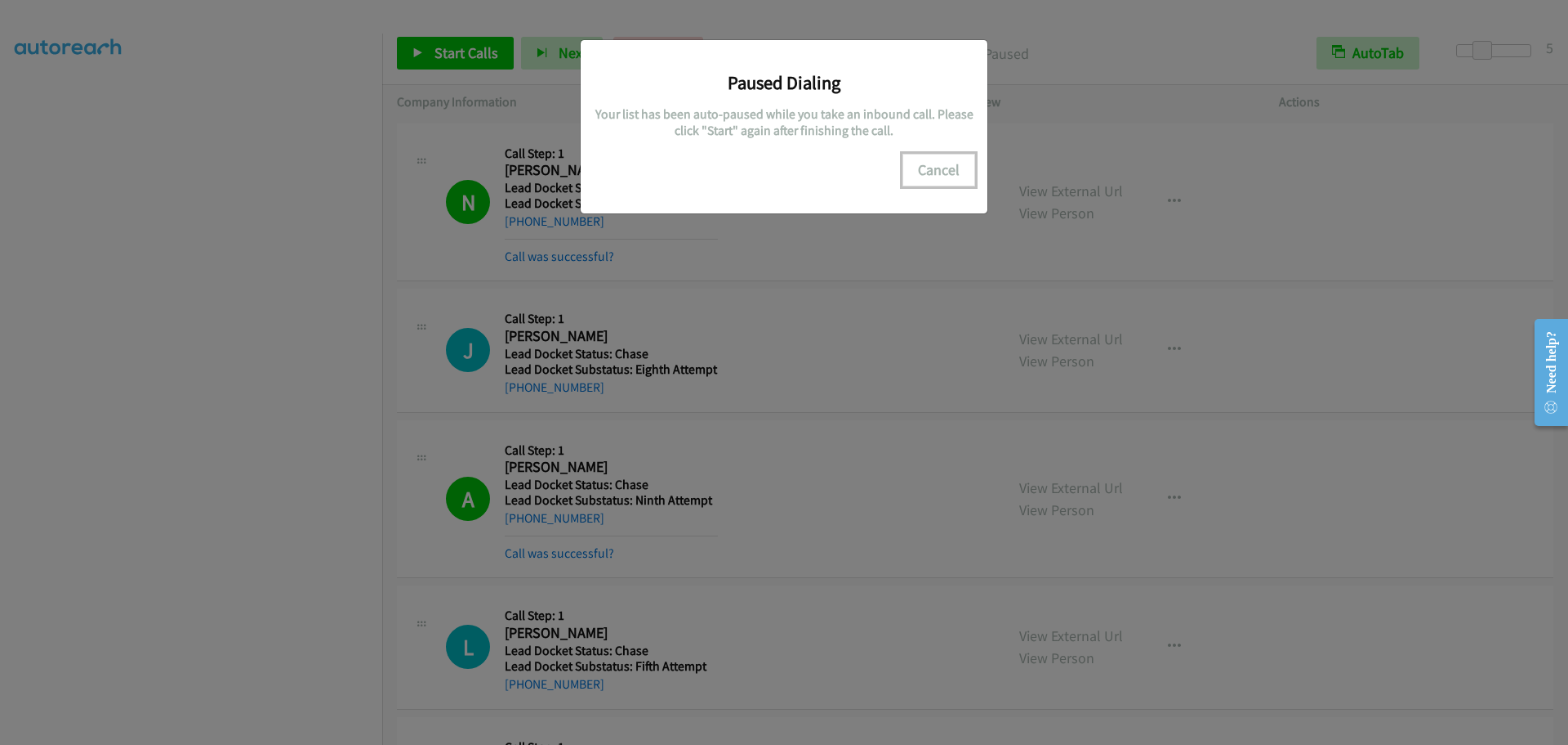
click at [936, 170] on button "Cancel" at bounding box center [939, 169] width 73 height 33
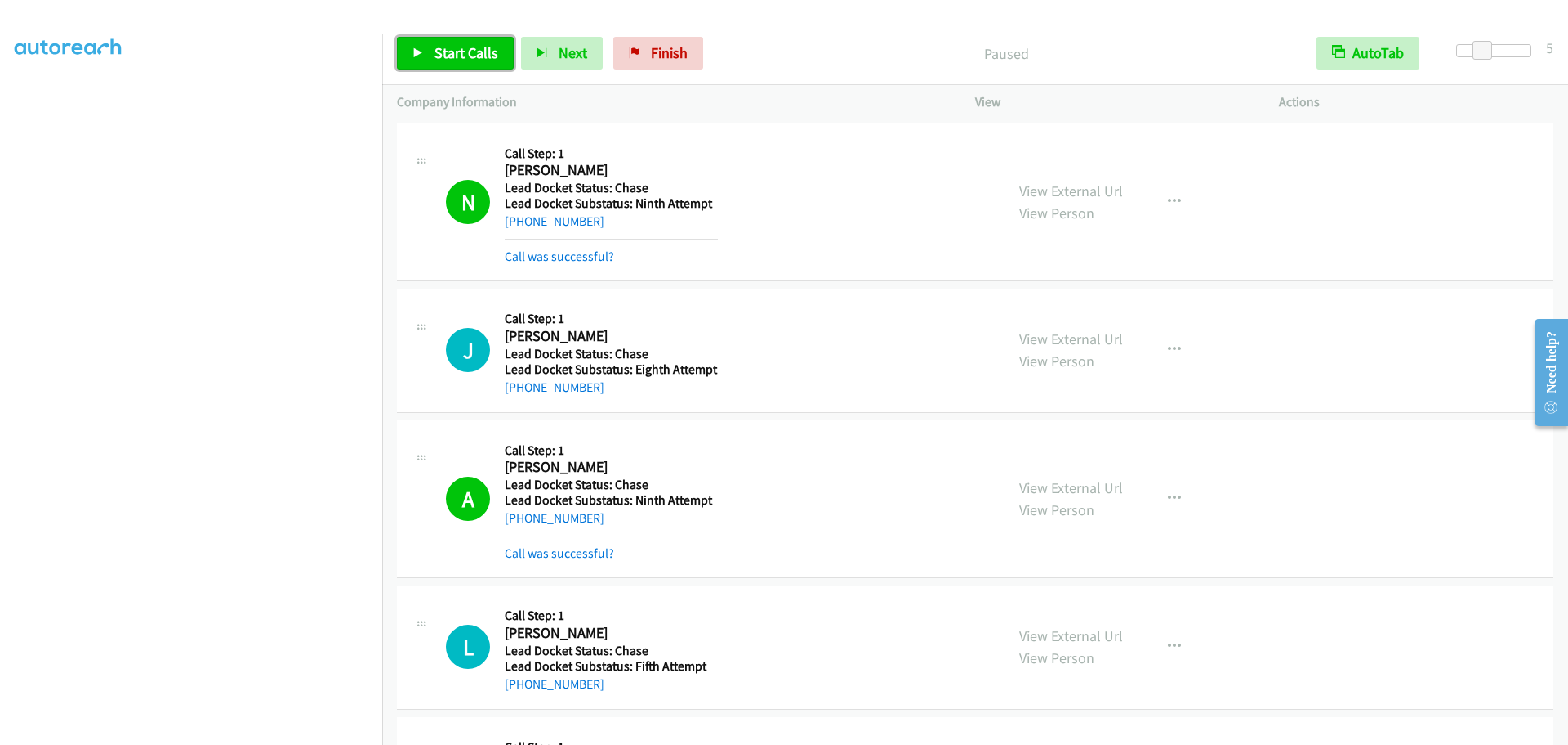
click at [467, 54] on span "Start Calls" at bounding box center [467, 52] width 64 height 19
